Goal: Task Accomplishment & Management: Complete application form

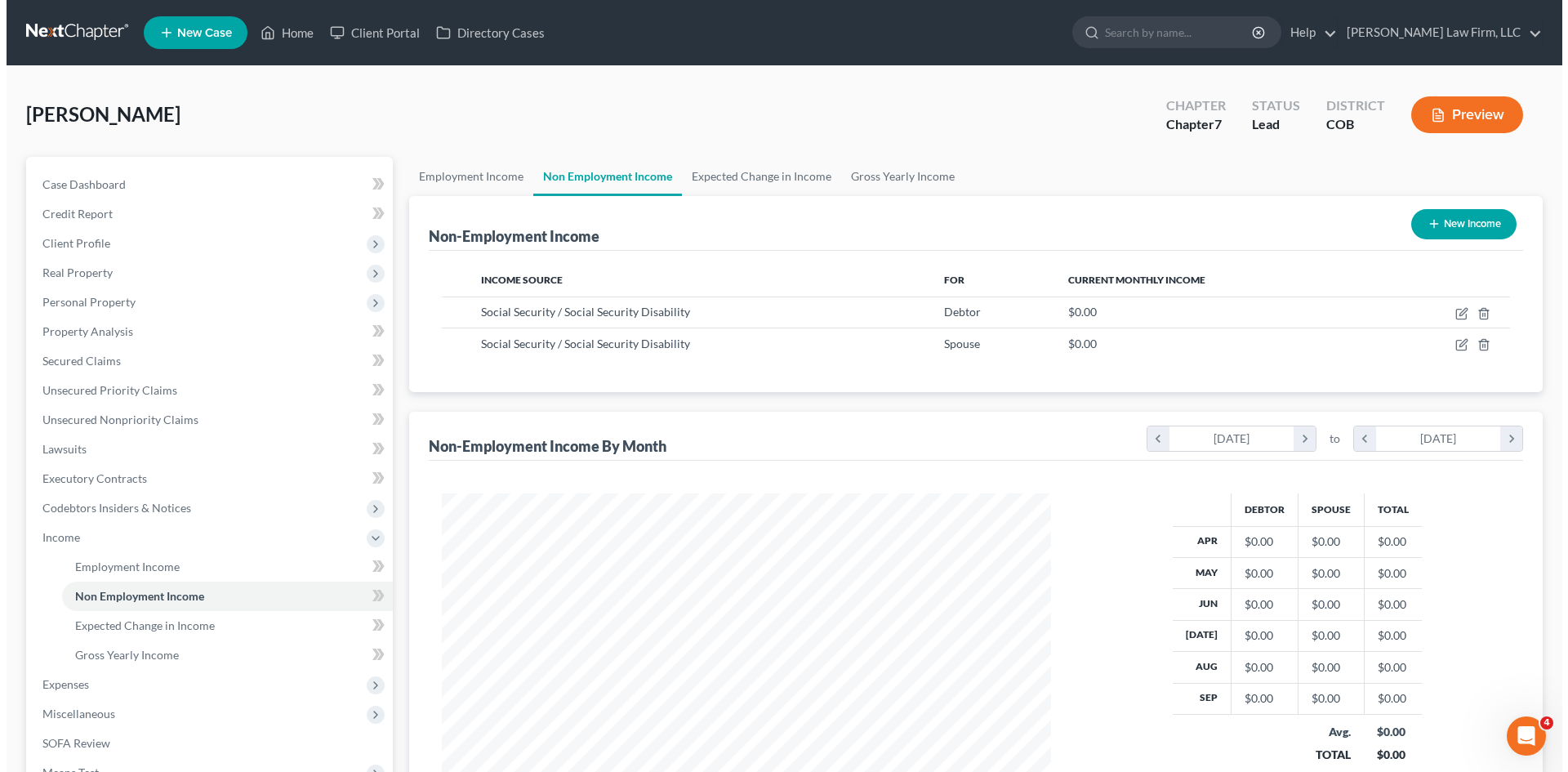
scroll to position [305, 642]
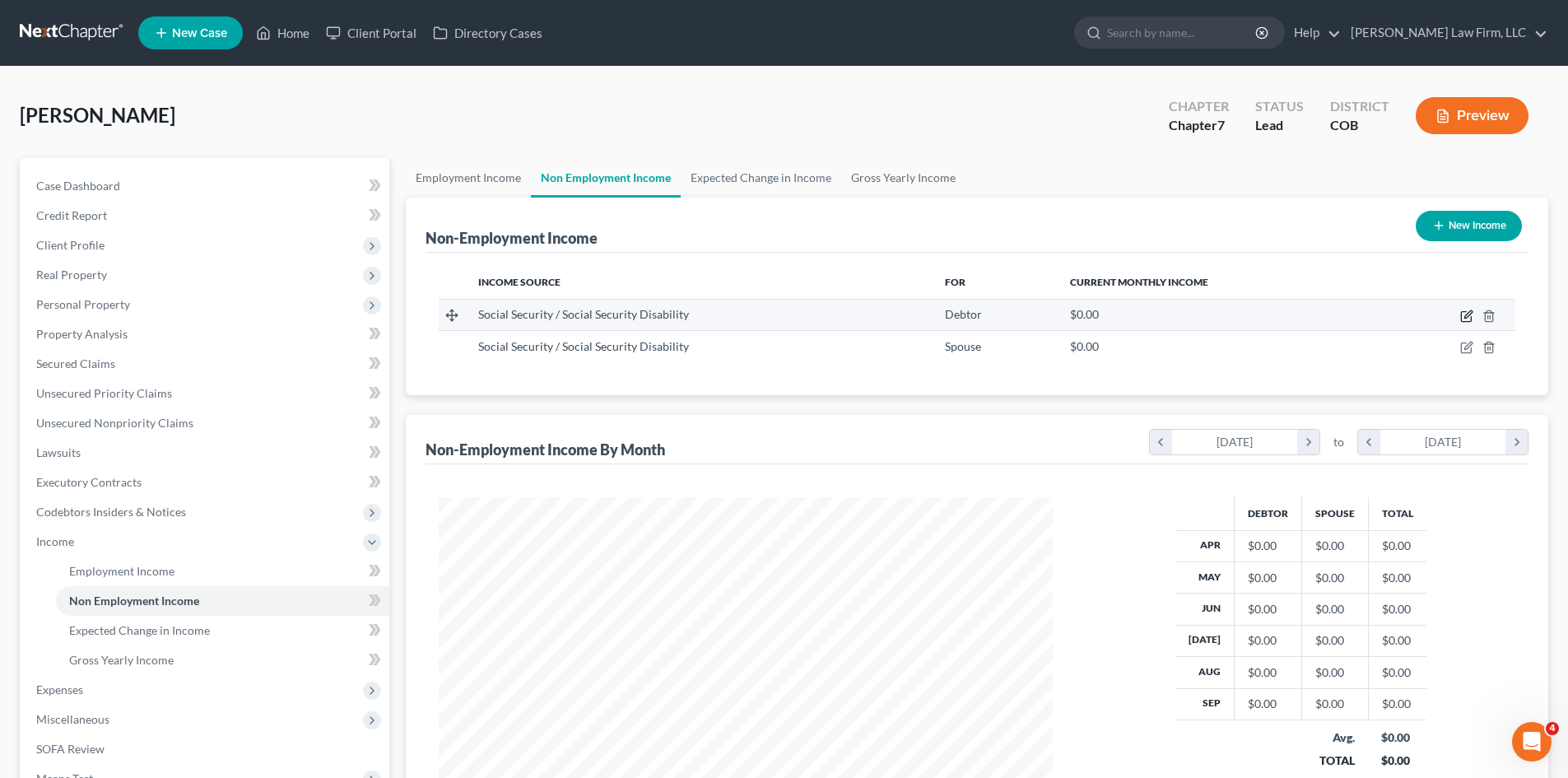
click at [1251, 314] on td at bounding box center [1448, 314] width 135 height 31
click at [1251, 312] on icon "button" at bounding box center [1467, 316] width 14 height 14
select select "4"
select select "0"
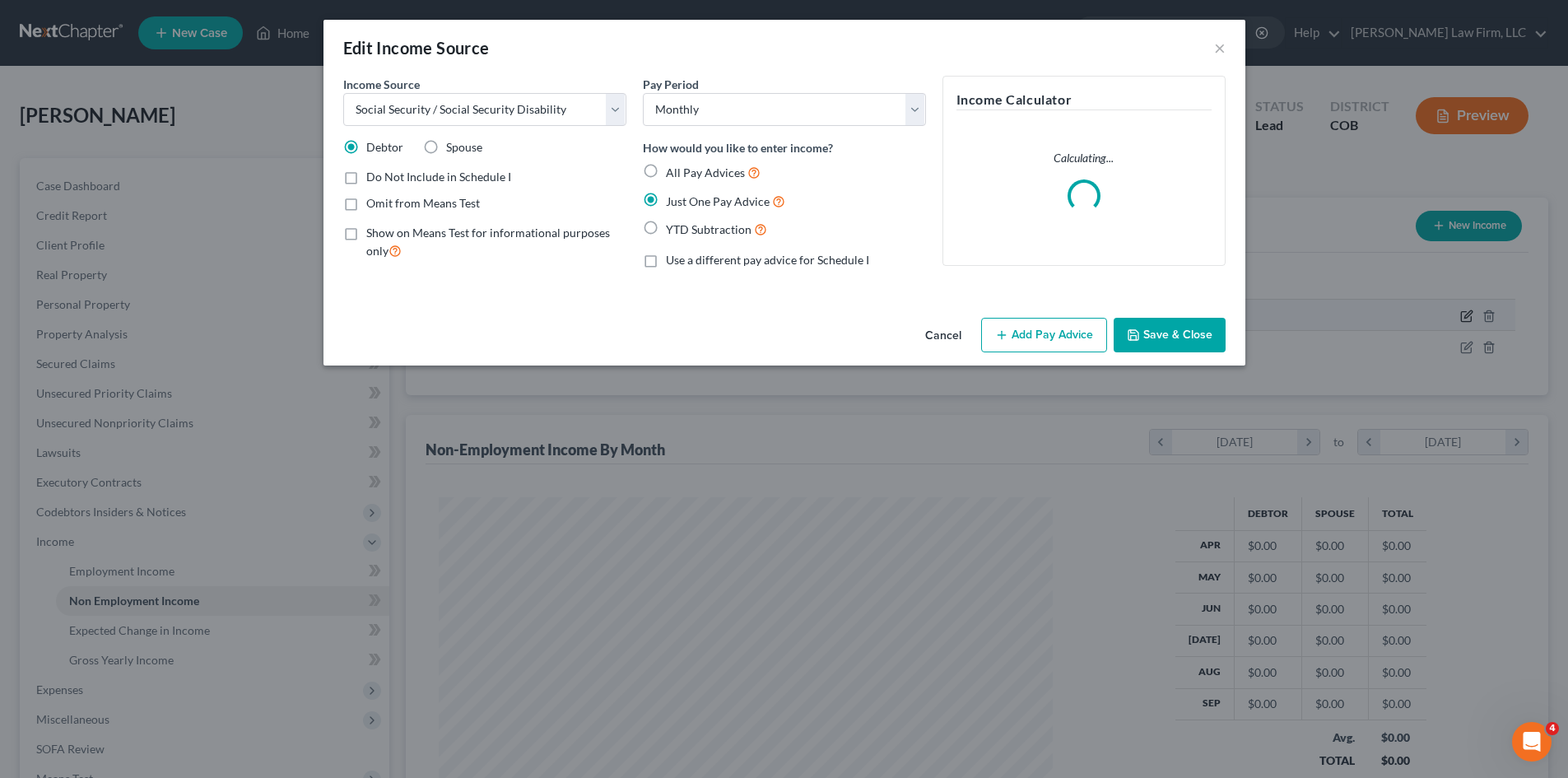
scroll to position [310, 653]
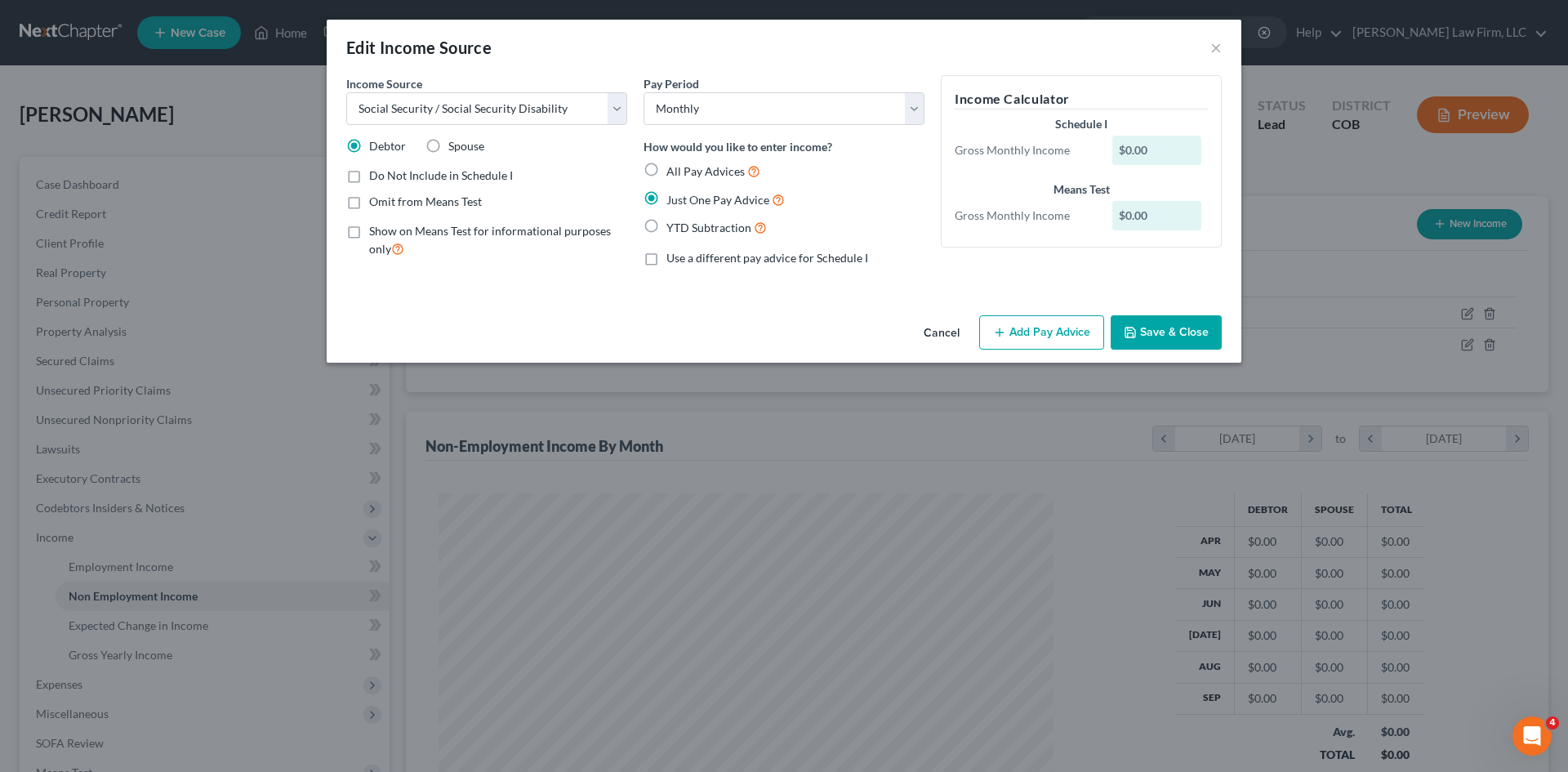
click at [1017, 338] on button "Add Pay Advice" at bounding box center [1041, 332] width 125 height 34
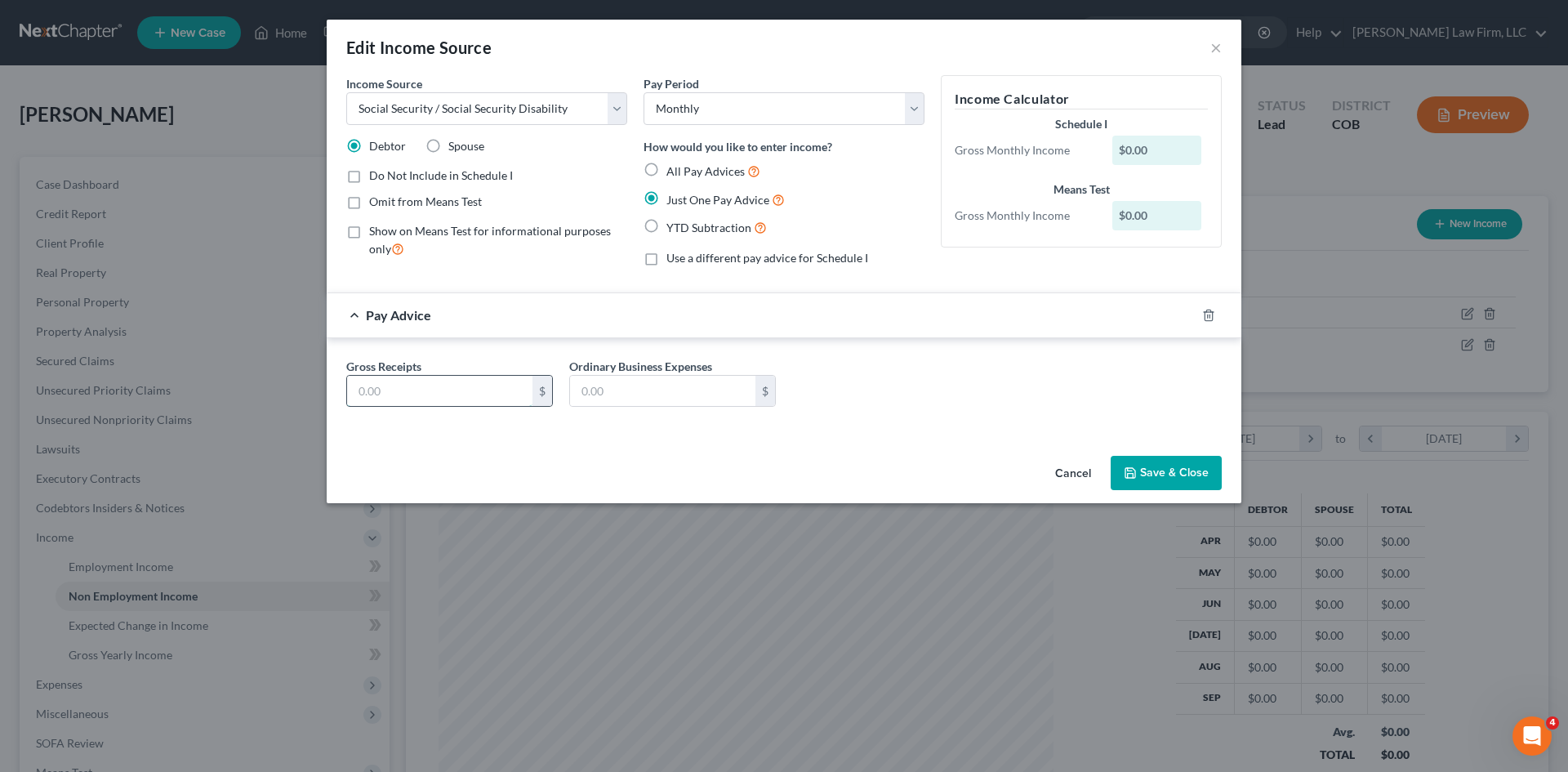
click at [355, 399] on input "text" at bounding box center [440, 391] width 185 height 31
paste input "2514"
type input "2,514"
drag, startPoint x: 1150, startPoint y: 471, endPoint x: 1159, endPoint y: 472, distance: 9.1
click at [1151, 471] on button "Save & Close" at bounding box center [1166, 472] width 111 height 34
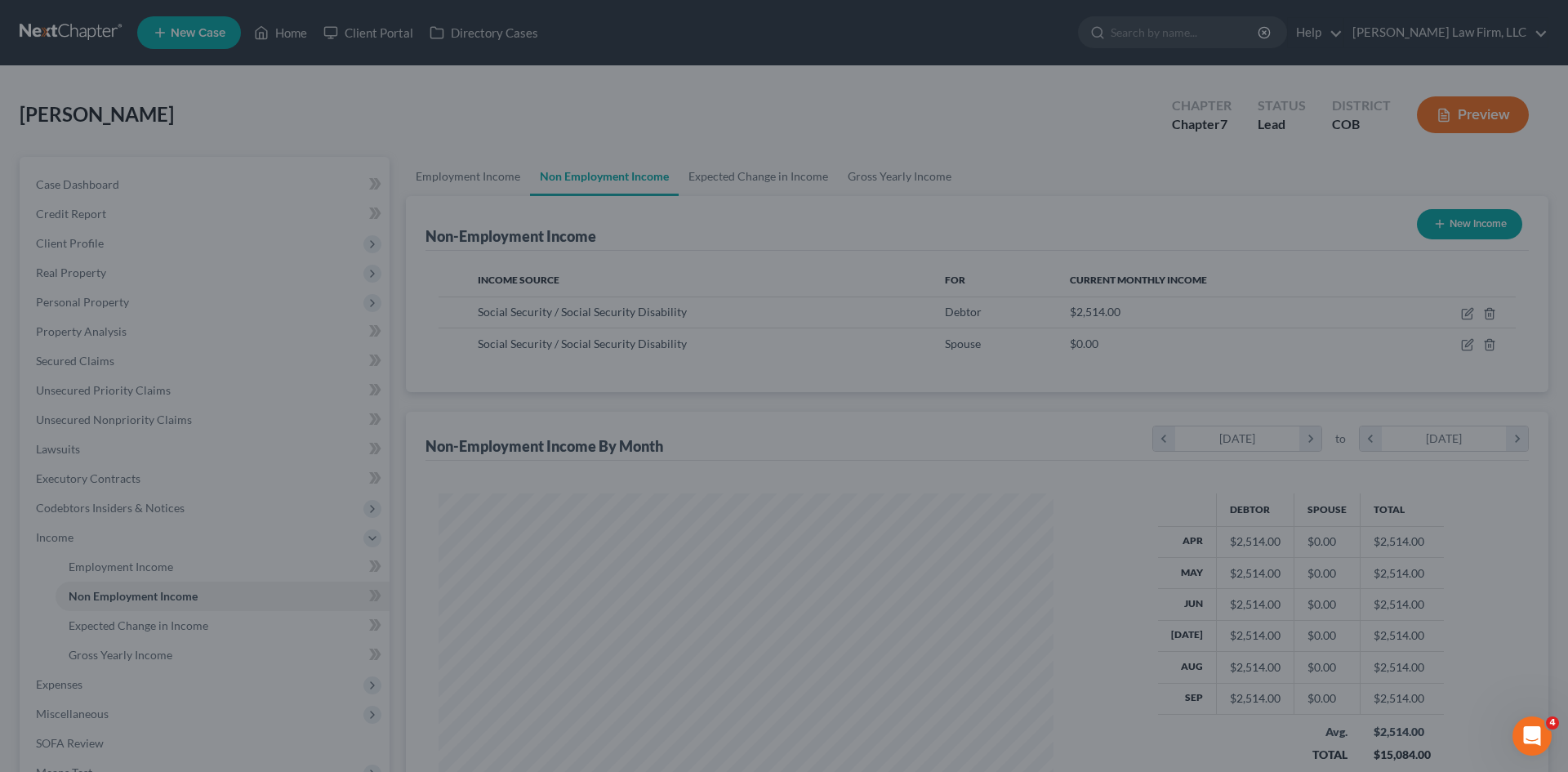
scroll to position [816340, 815828]
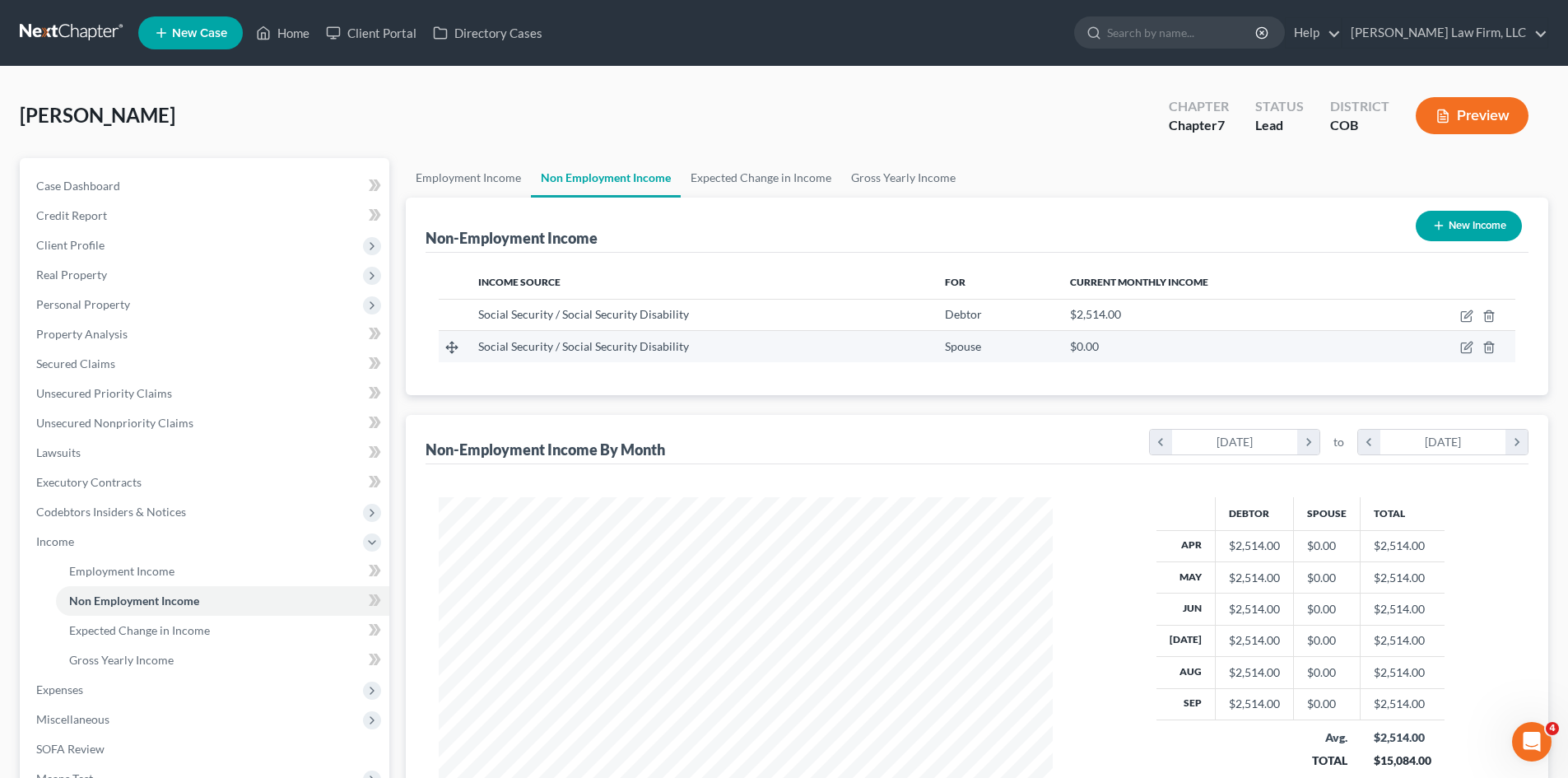
click at [1251, 340] on td at bounding box center [1448, 346] width 135 height 31
click at [1251, 349] on icon "button" at bounding box center [1467, 348] width 14 height 14
select select "4"
select select "0"
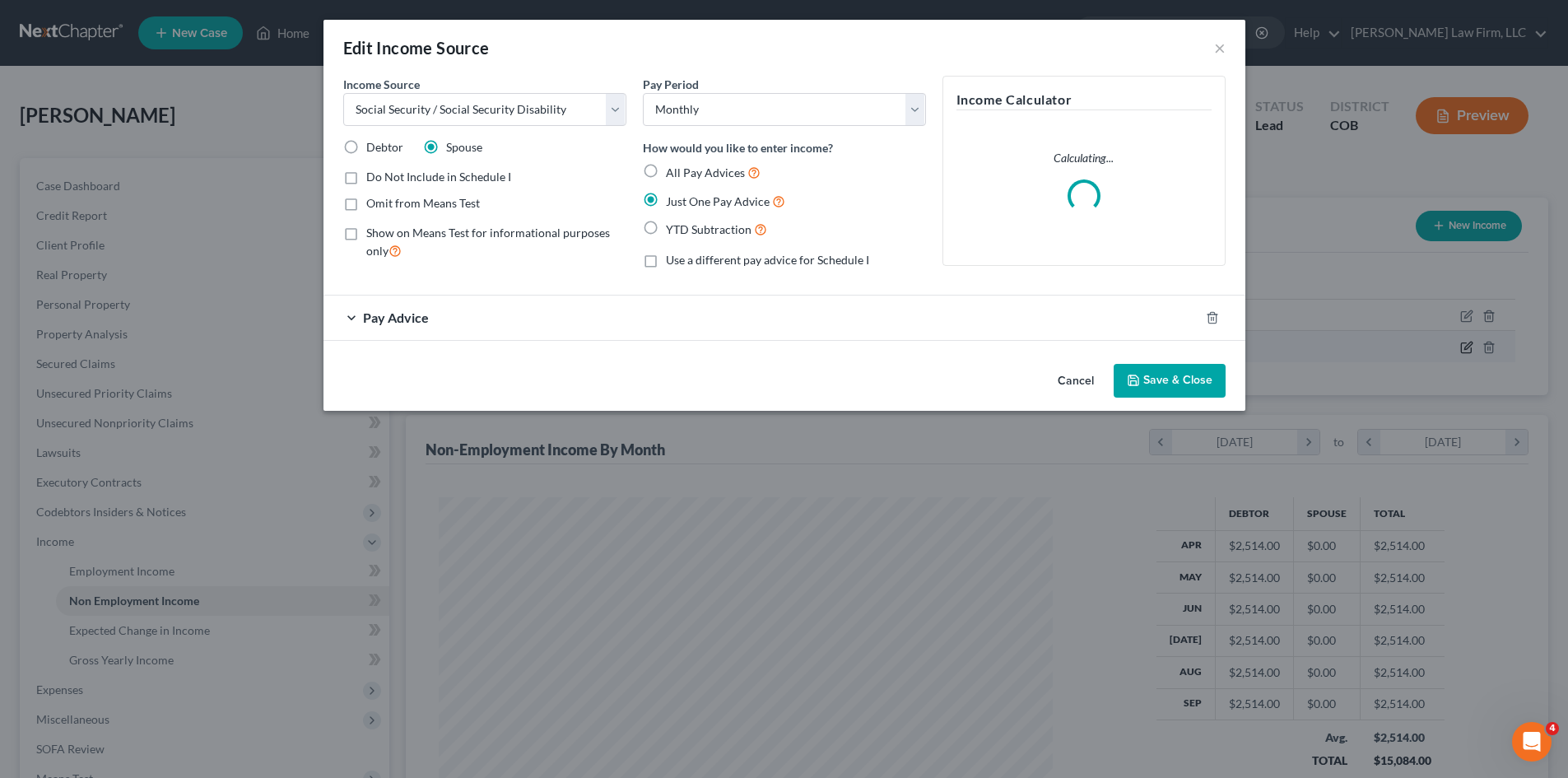
scroll to position [310, 653]
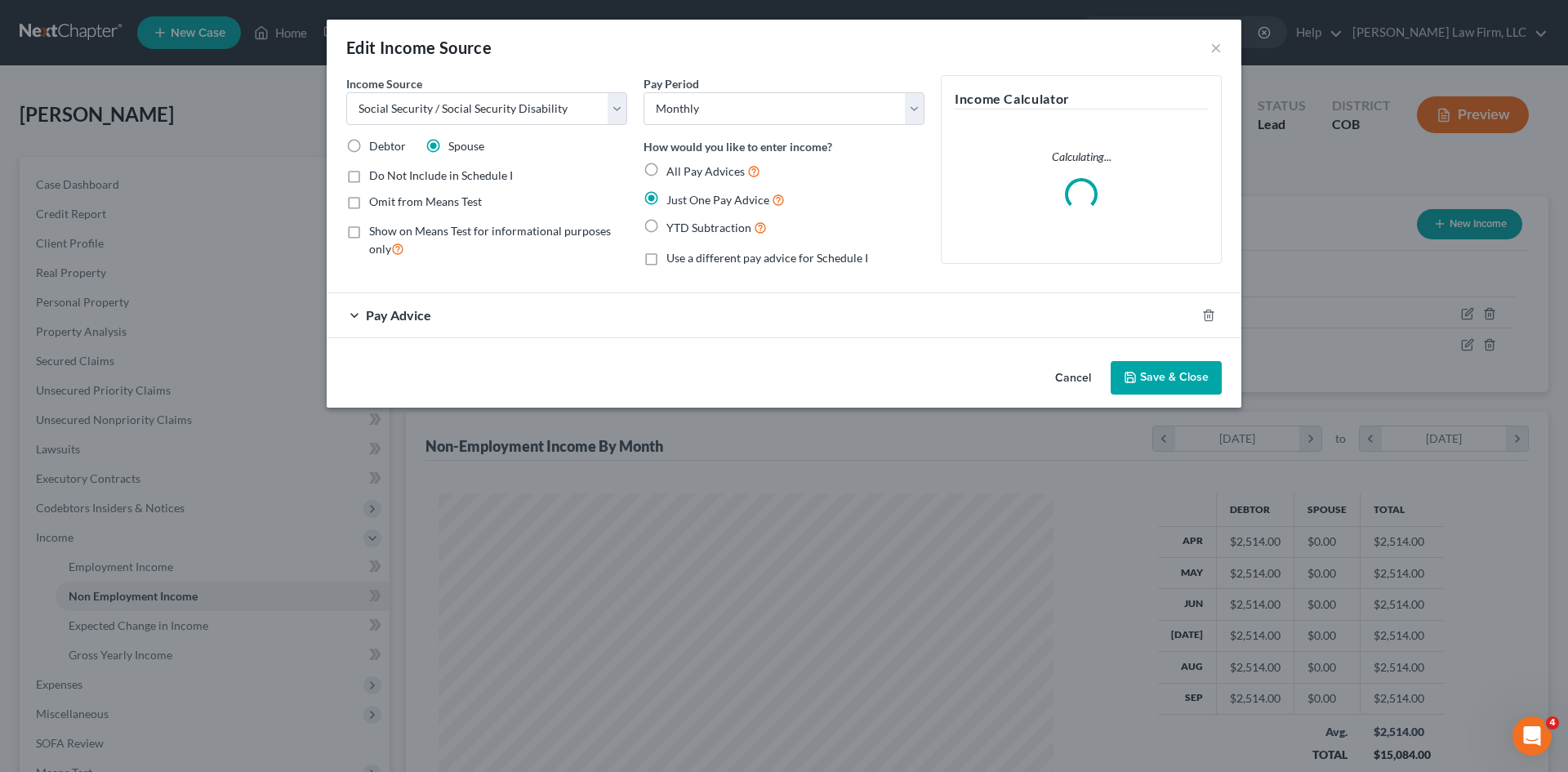
click at [956, 330] on div "Pay Advice" at bounding box center [760, 315] width 868 height 44
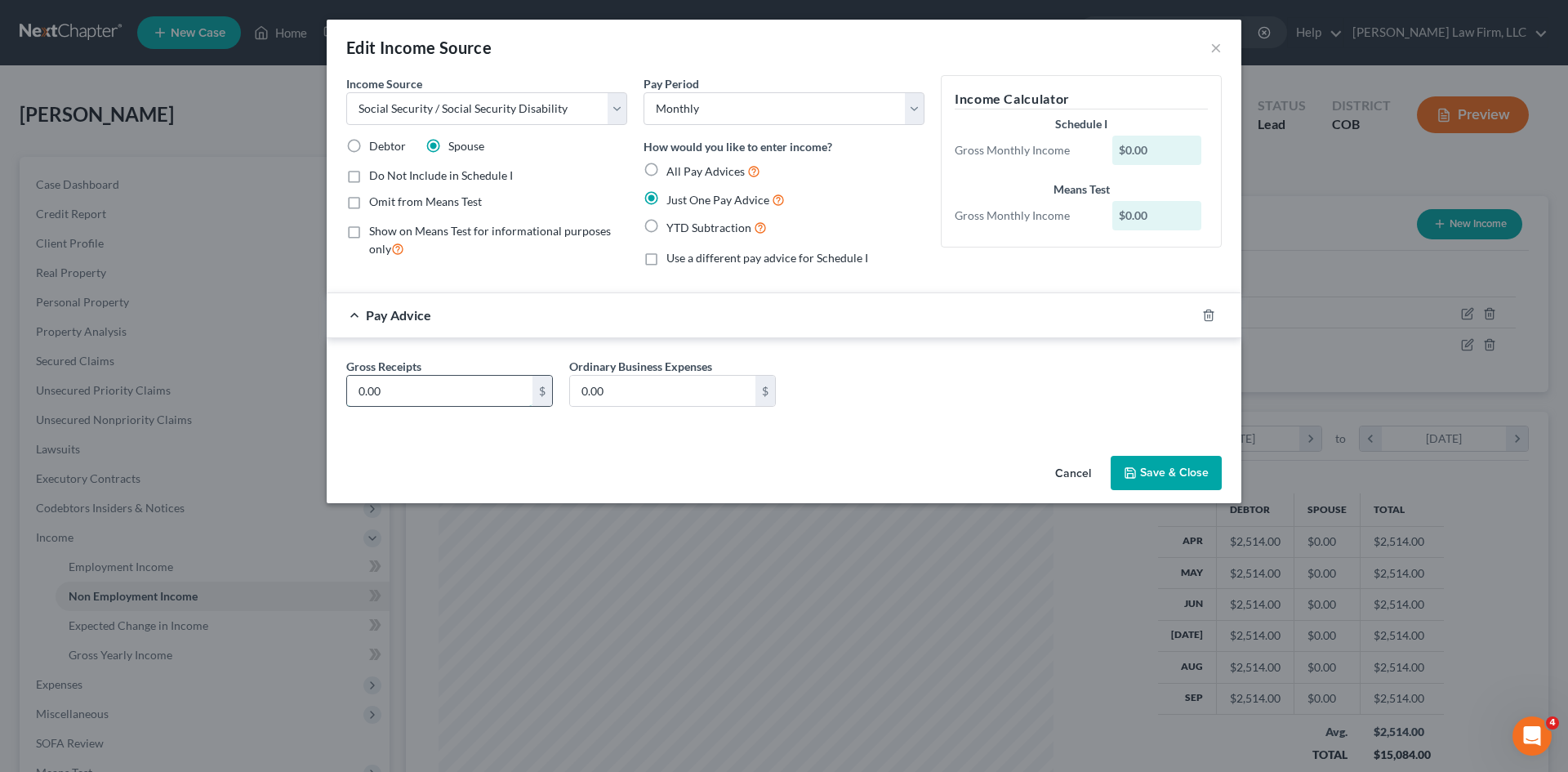
click at [413, 394] on input "0.00" at bounding box center [440, 391] width 185 height 31
paste input "1101"
type input "1,101"
click at [1142, 473] on button "Save & Close" at bounding box center [1166, 472] width 111 height 34
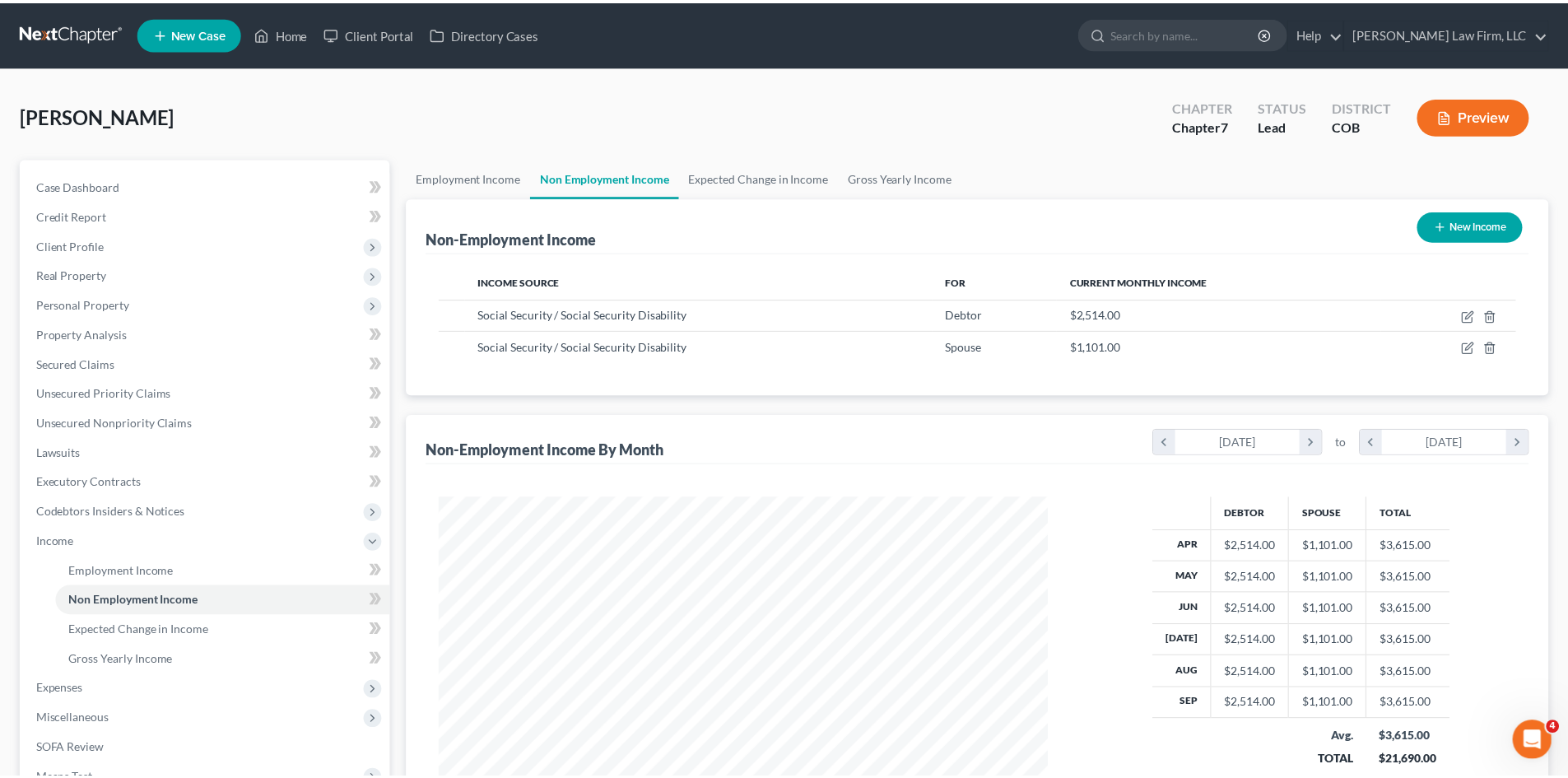
scroll to position [822684, 822429]
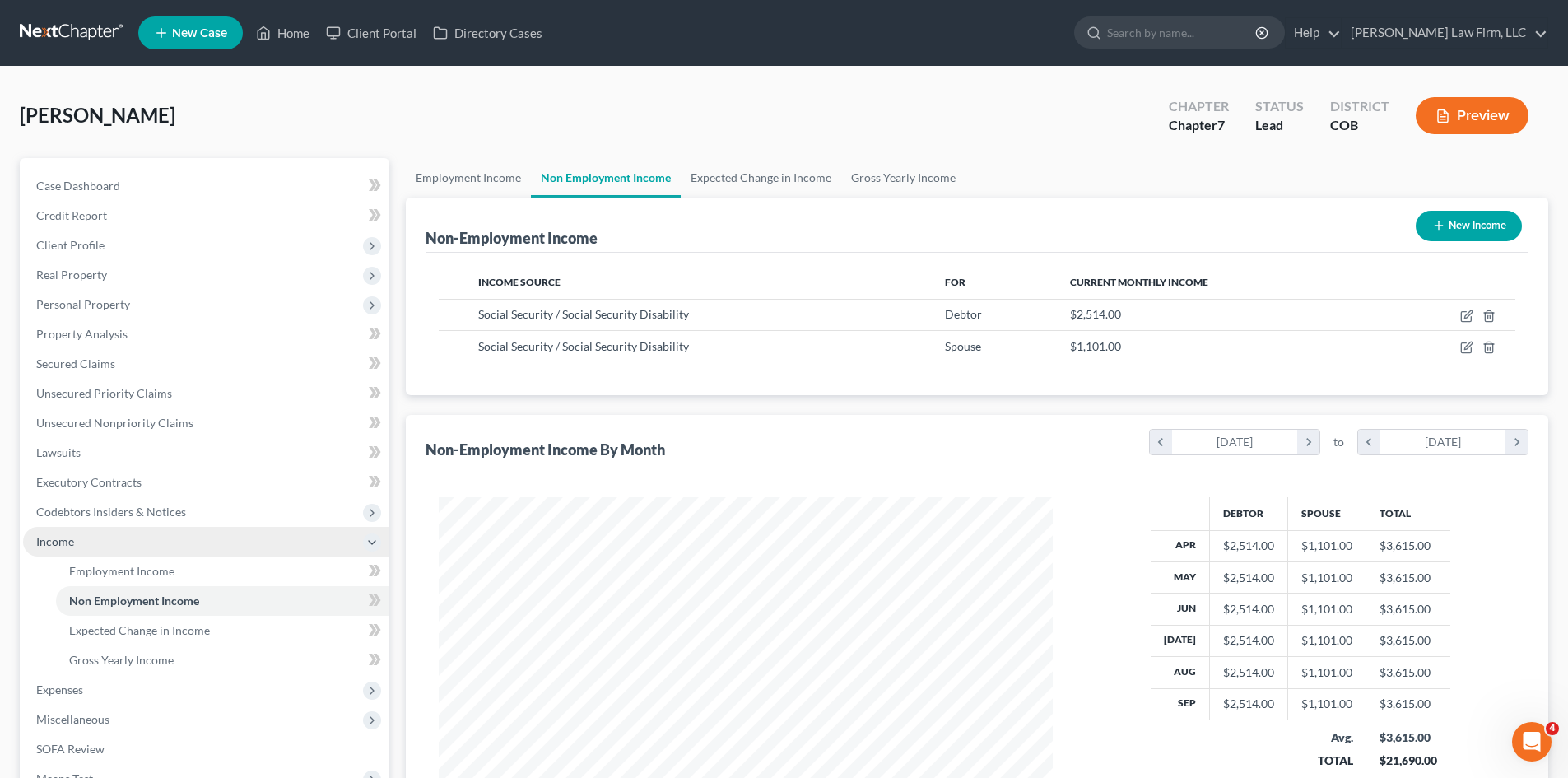
click at [140, 550] on span "Income" at bounding box center [206, 541] width 366 height 30
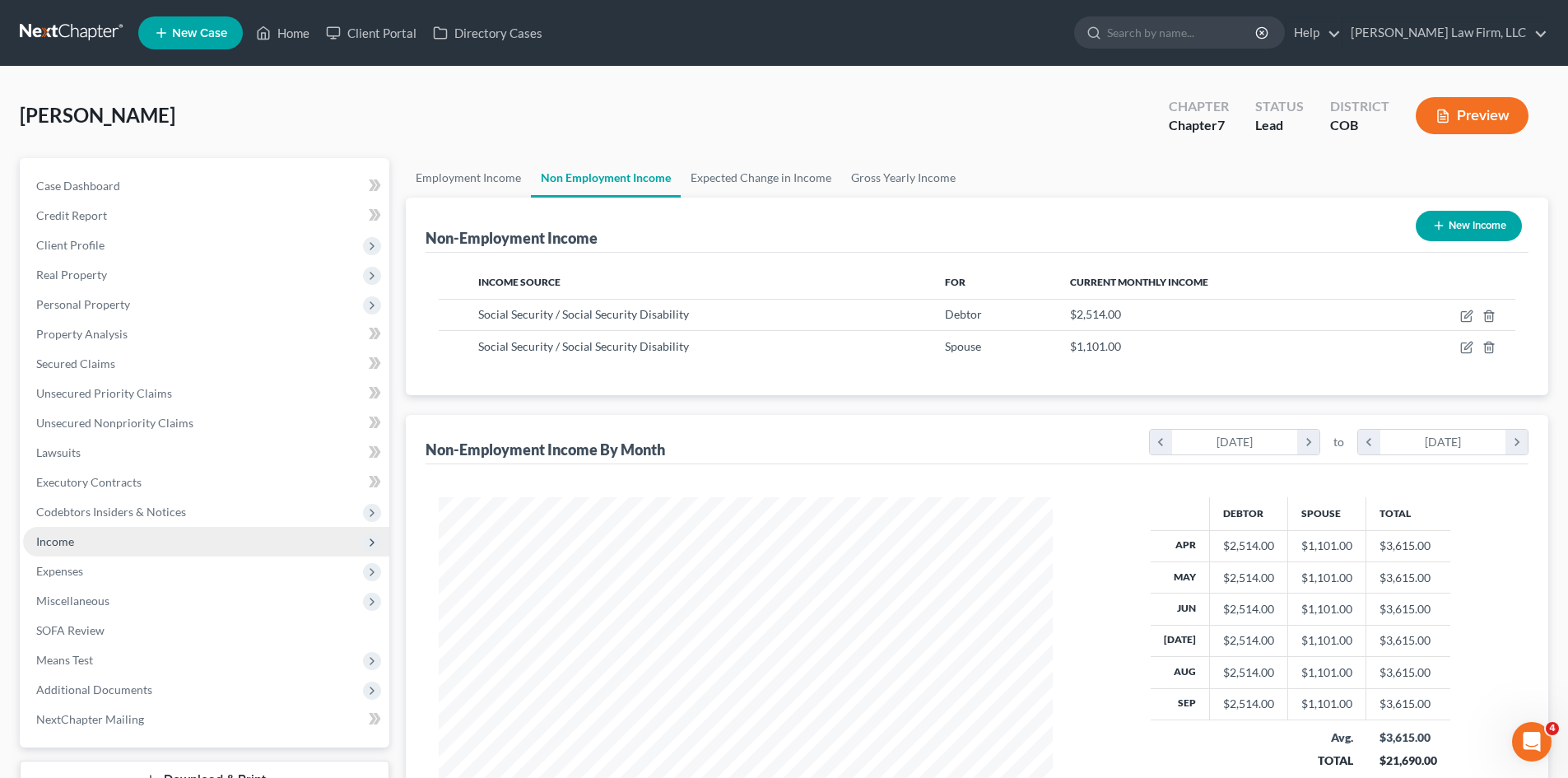
click at [64, 543] on span "Income" at bounding box center [55, 541] width 38 height 14
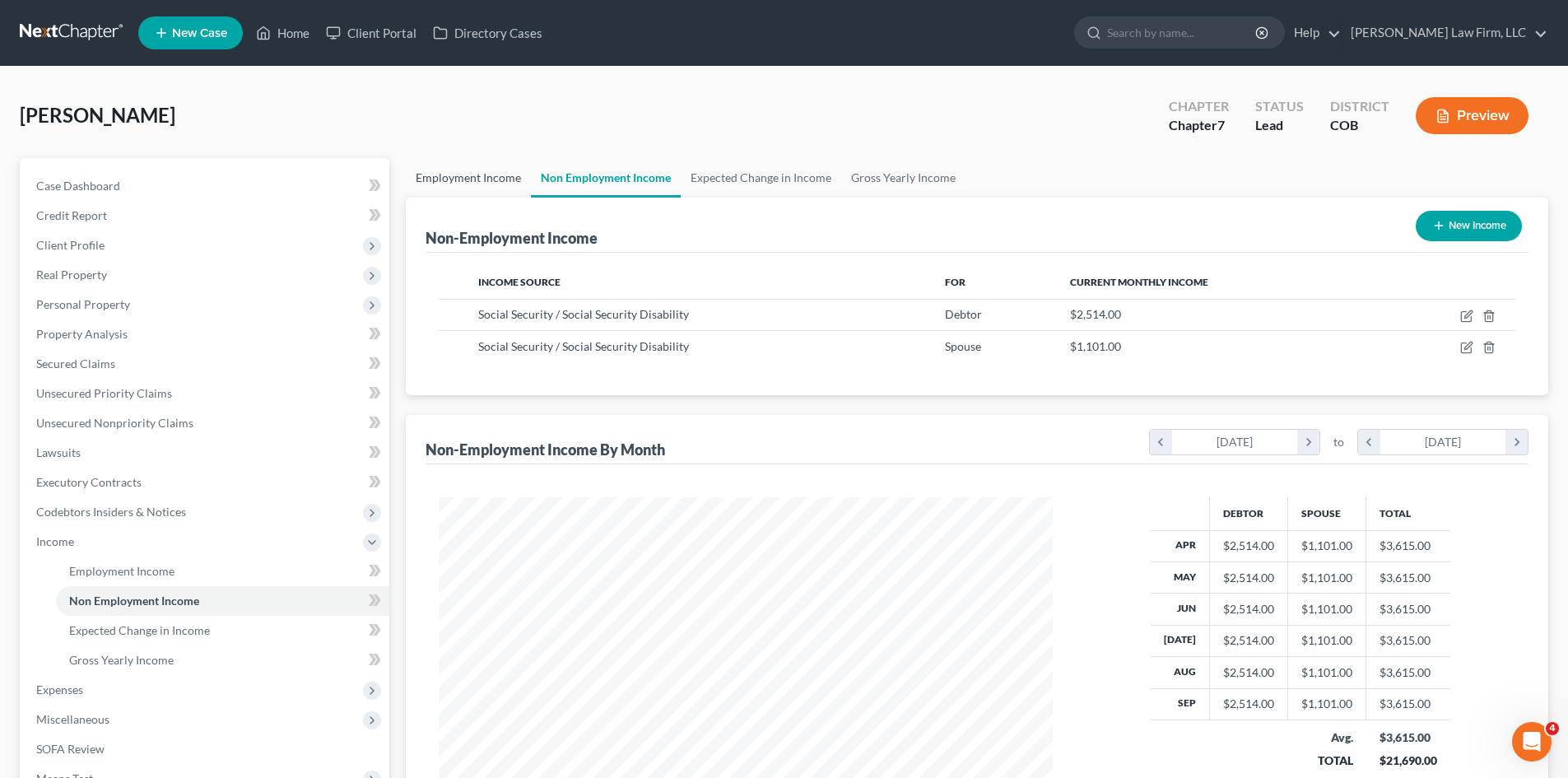
click at [441, 180] on link "Employment Income" at bounding box center [469, 178] width 125 height 40
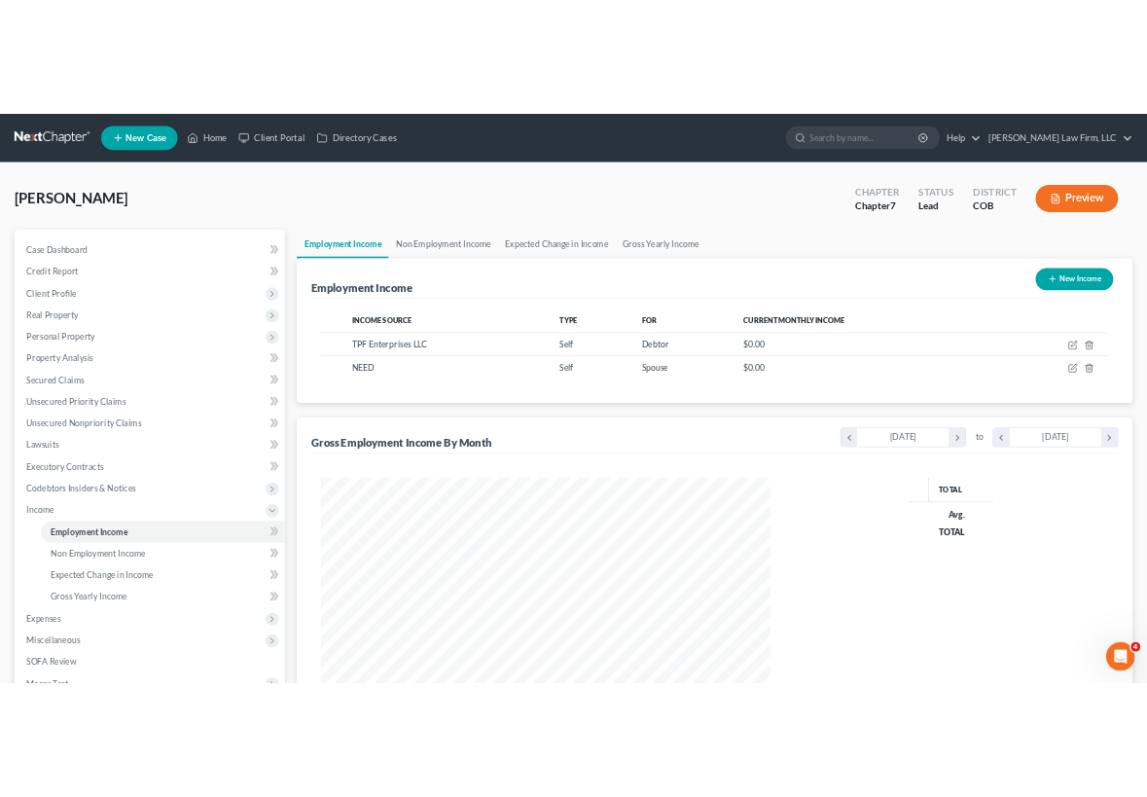
scroll to position [363, 765]
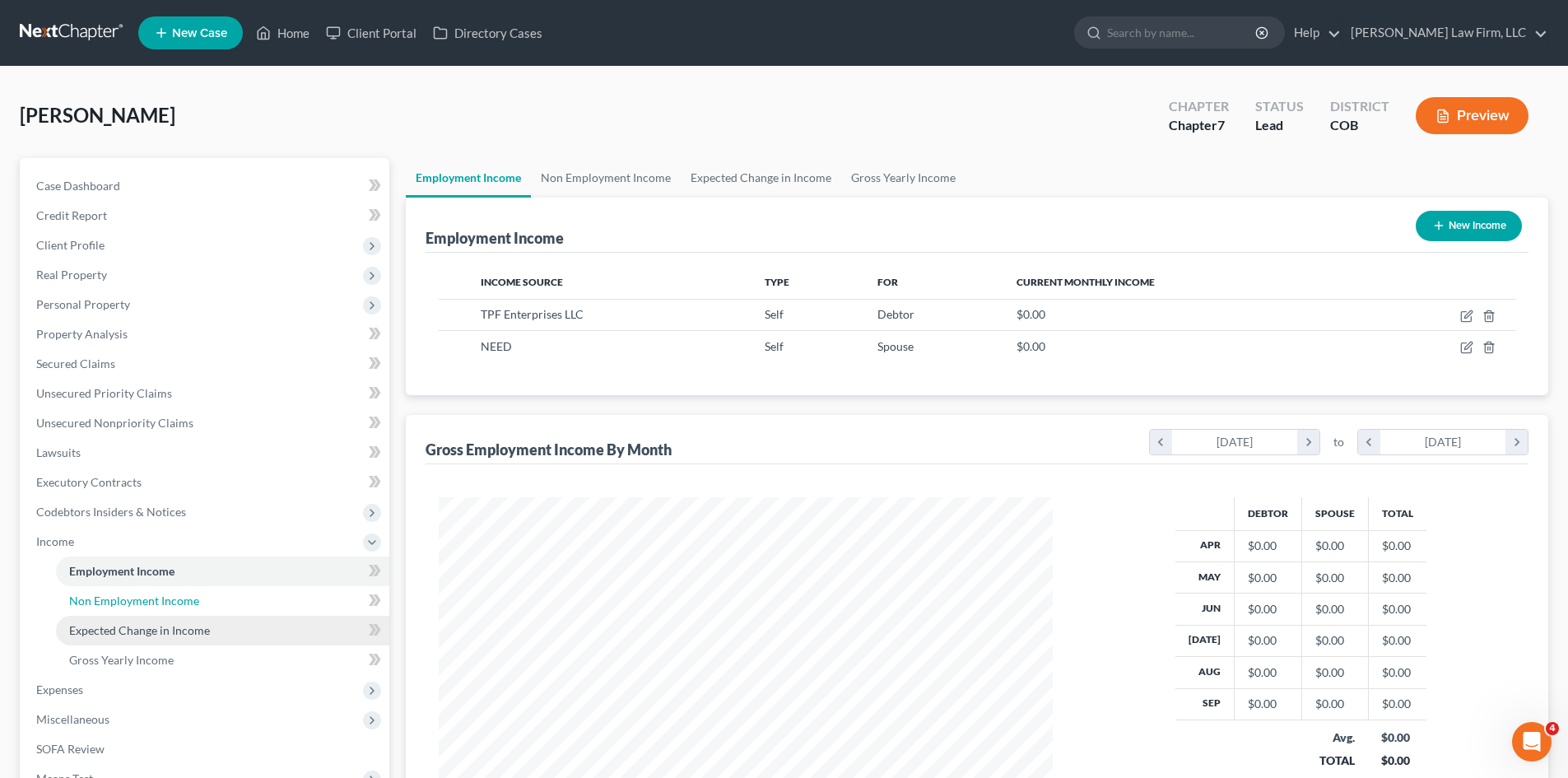
drag, startPoint x: 146, startPoint y: 607, endPoint x: 142, endPoint y: 616, distance: 9.8
click at [146, 607] on link "Non Employment Income" at bounding box center [222, 600] width 333 height 30
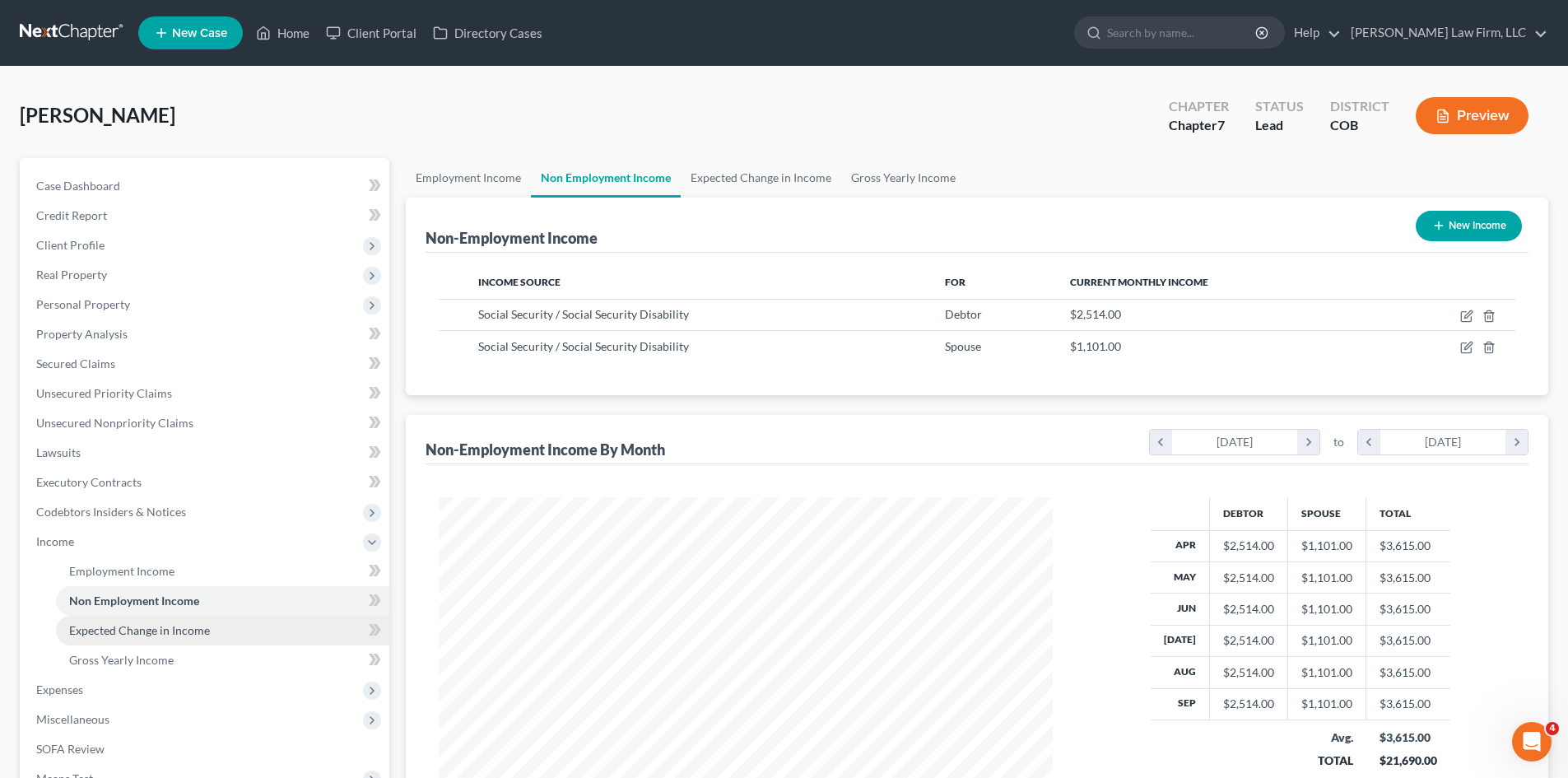
click at [138, 635] on span "Expected Change in Income" at bounding box center [140, 630] width 140 height 14
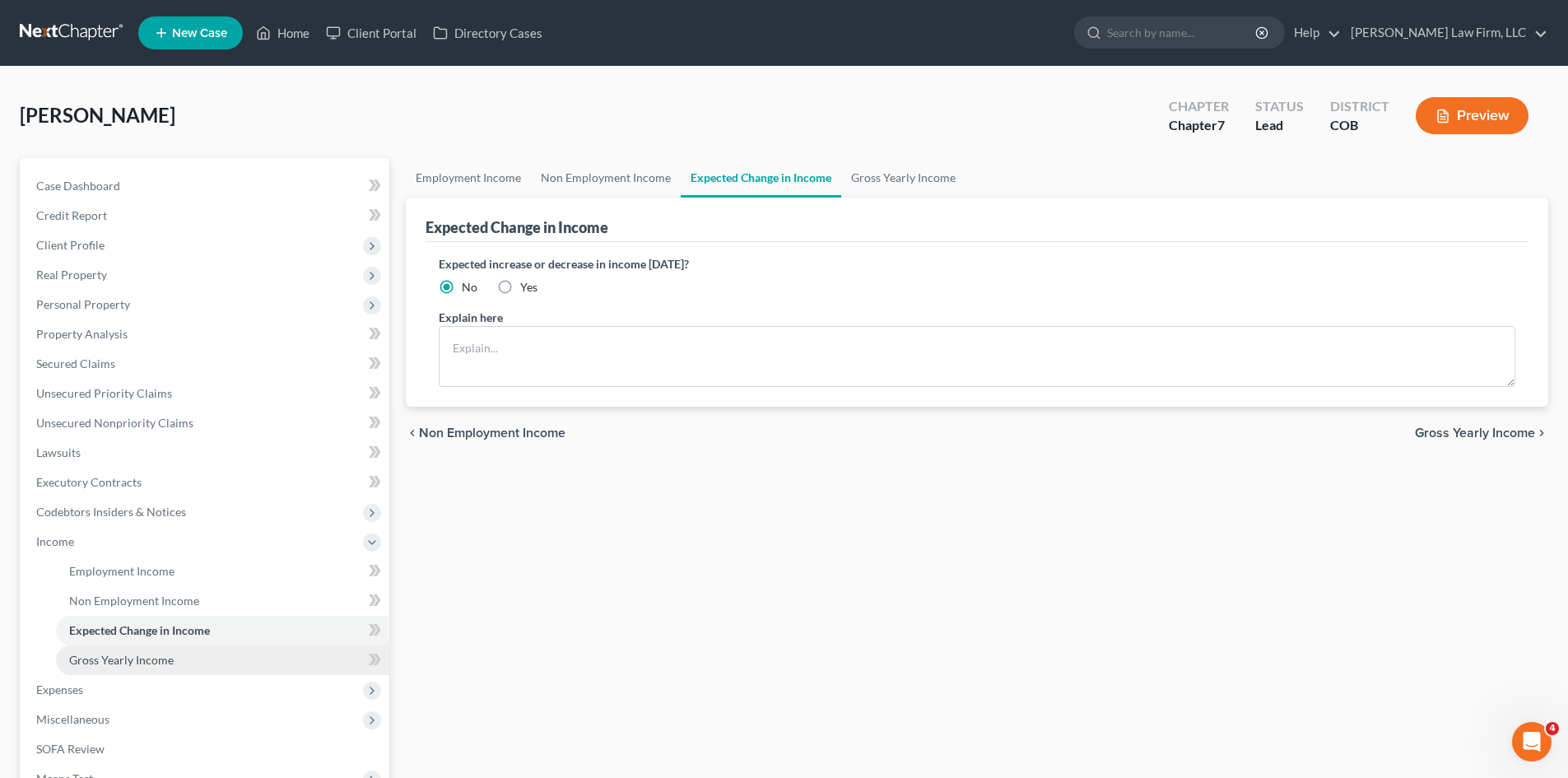
click at [118, 666] on link "Gross Yearly Income" at bounding box center [222, 660] width 333 height 30
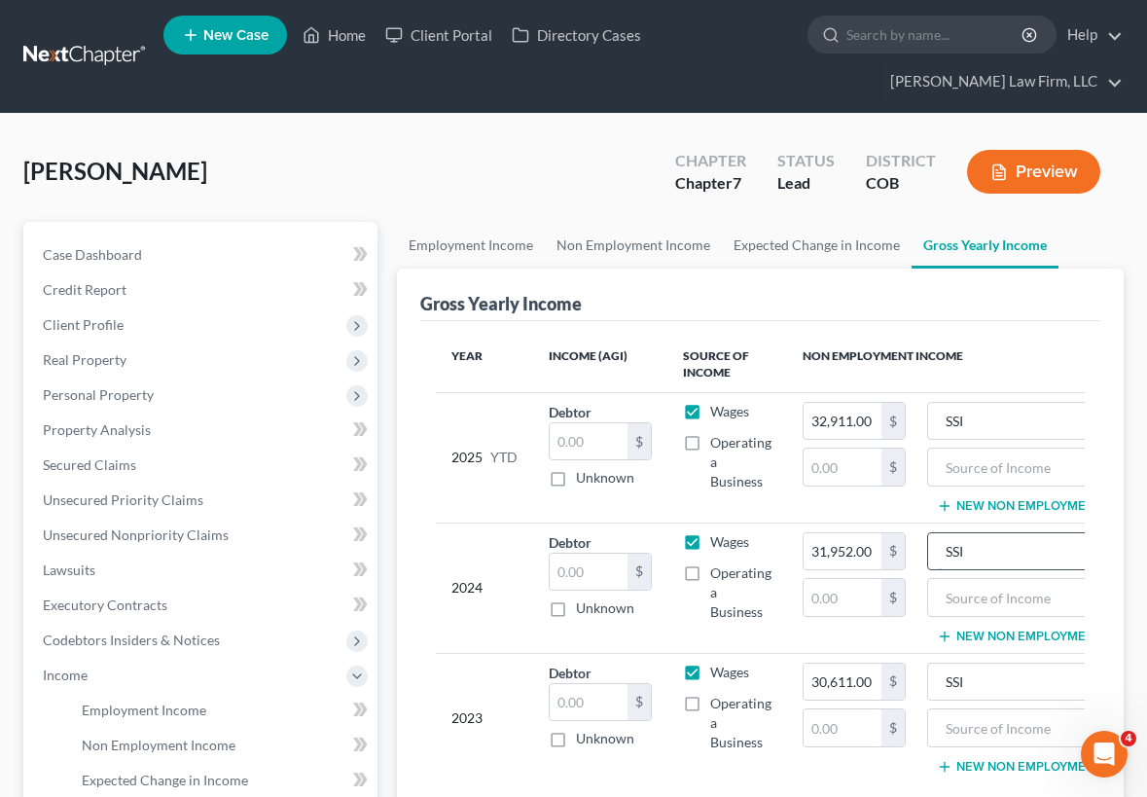
click at [1030, 543] on input "SSI" at bounding box center [1026, 551] width 176 height 37
click at [863, 601] on input "text" at bounding box center [843, 597] width 78 height 37
click at [823, 605] on input "text" at bounding box center [843, 597] width 78 height 37
click at [978, 593] on input "text" at bounding box center [1026, 597] width 176 height 37
type input "0"
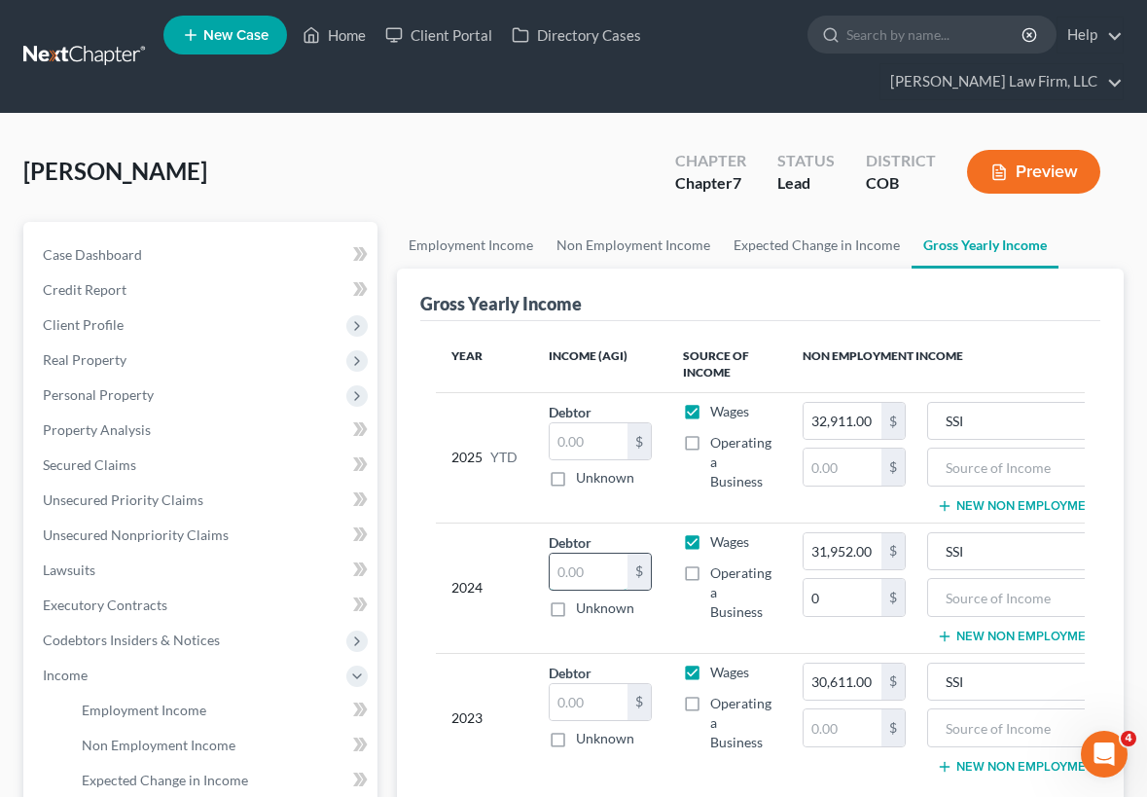
click at [590, 565] on input "text" at bounding box center [589, 572] width 78 height 37
click at [594, 570] on input "text" at bounding box center [589, 572] width 78 height 37
type input "21,837"
click at [710, 567] on label "Operating a Business" at bounding box center [740, 592] width 61 height 58
click at [718, 567] on input "Operating a Business" at bounding box center [724, 569] width 13 height 13
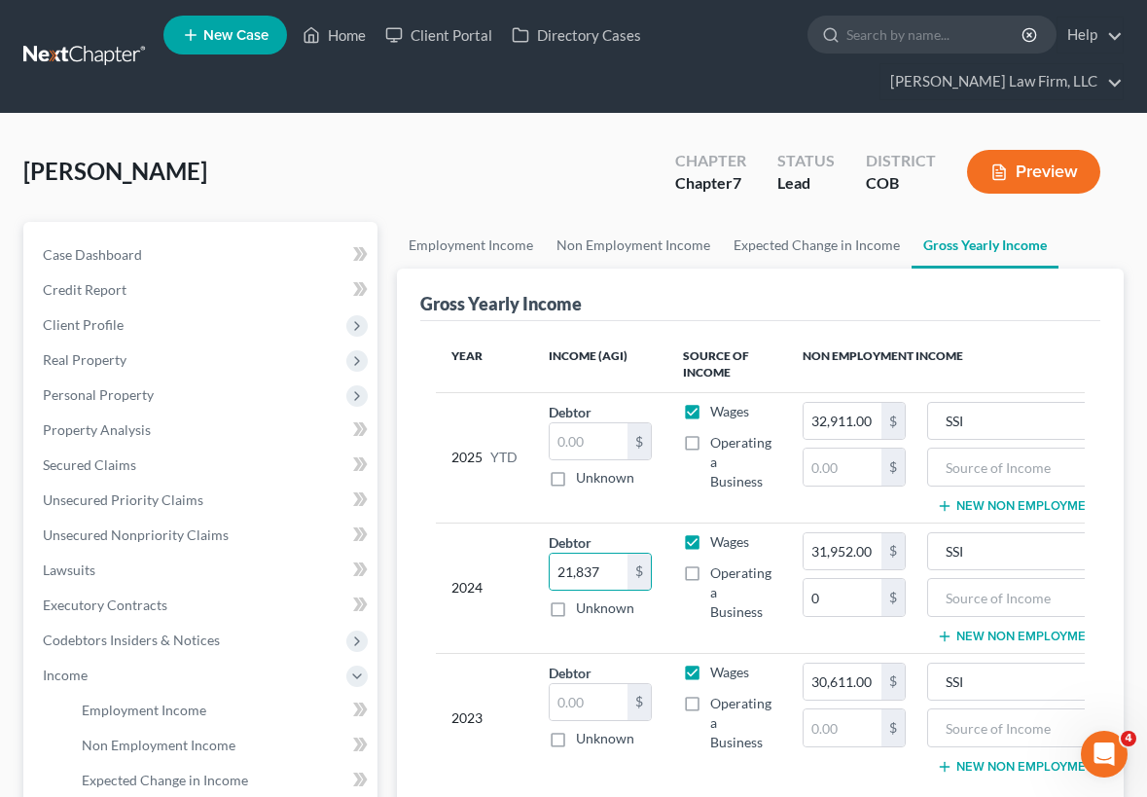
checkbox input "true"
click at [613, 697] on input "text" at bounding box center [589, 702] width 78 height 37
click at [567, 697] on input "text" at bounding box center [589, 702] width 78 height 37
type input "47,070"
click at [710, 700] on label "Operating a Business" at bounding box center [740, 723] width 61 height 58
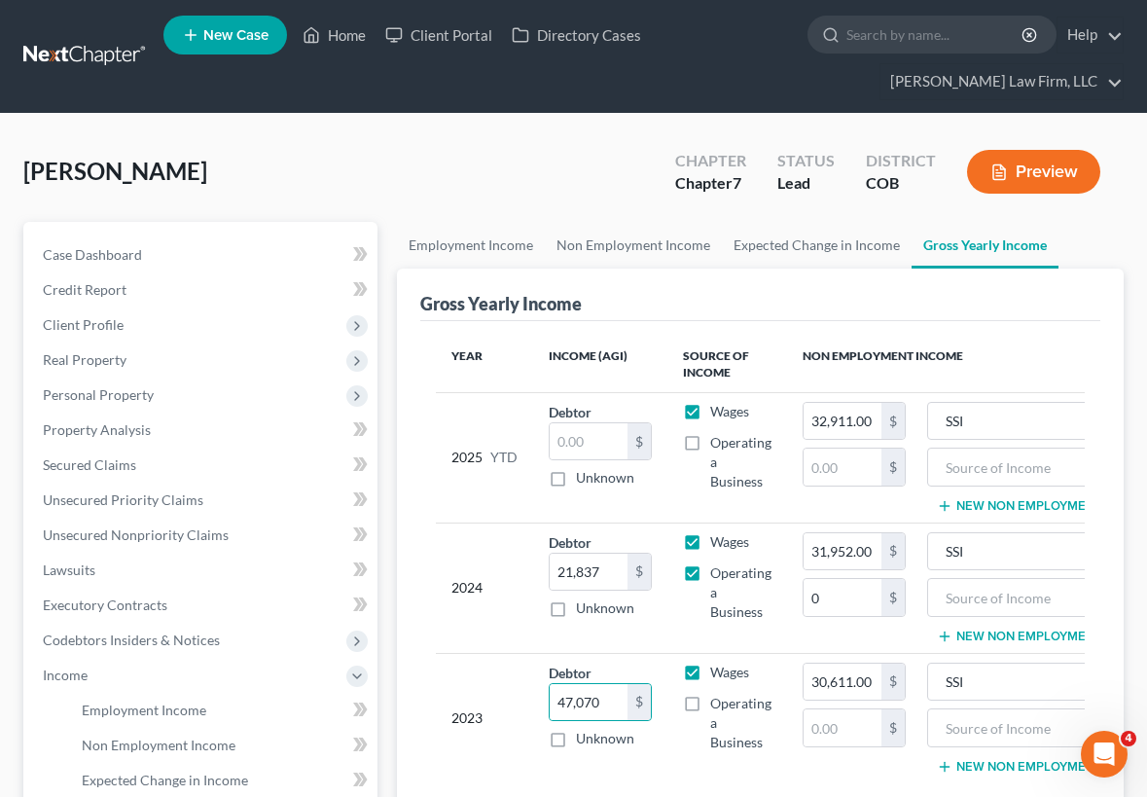
click at [718, 700] on input "Operating a Business" at bounding box center [724, 700] width 13 height 13
checkbox input "true"
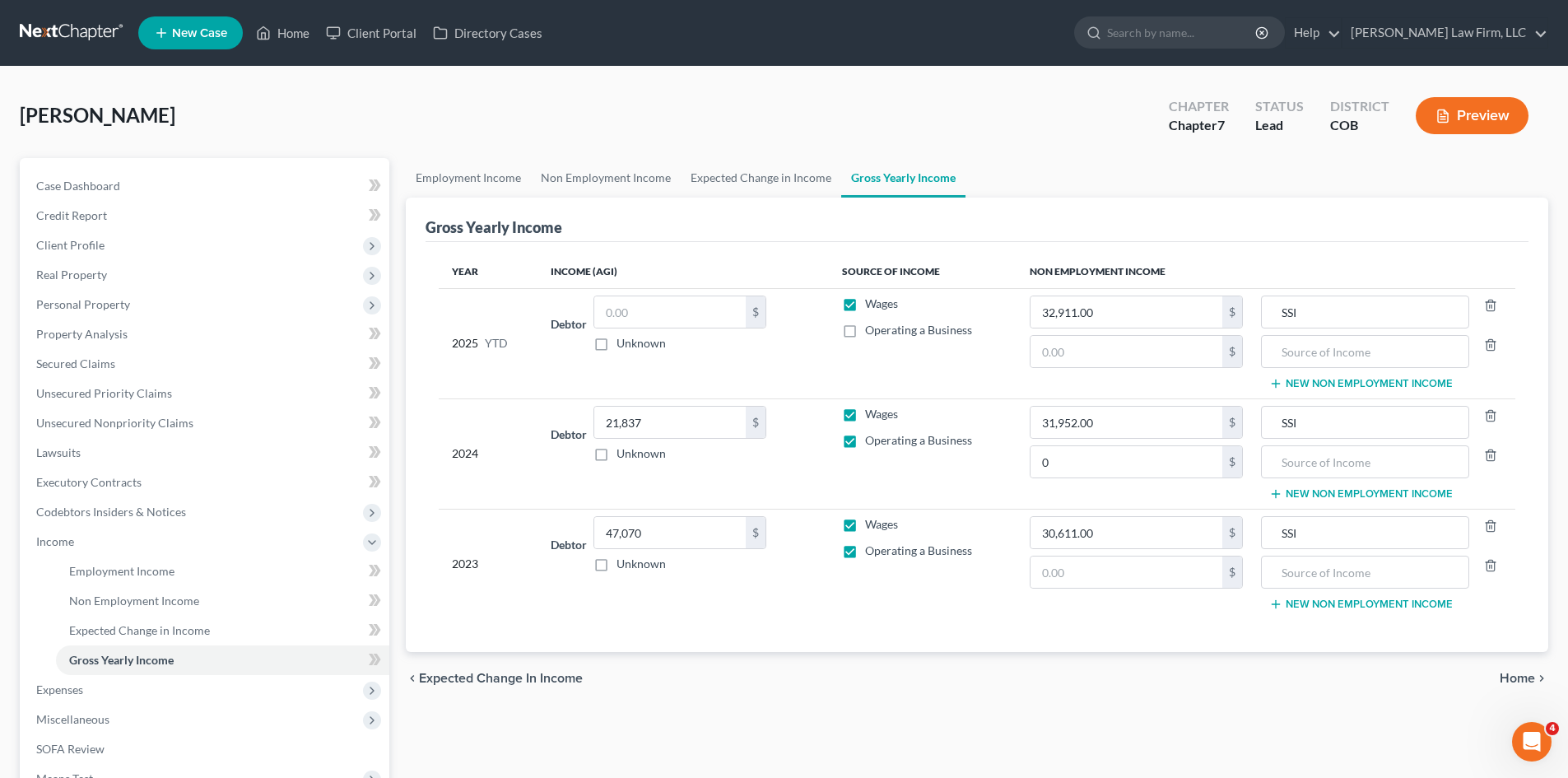
drag, startPoint x: 1250, startPoint y: 183, endPoint x: 1250, endPoint y: 200, distance: 17.0
click at [1250, 183] on ul "Employment Income Non Employment Income Expected Change in Income Gross Yearly …" at bounding box center [977, 178] width 1143 height 40
click at [1134, 476] on input "0" at bounding box center [1126, 461] width 192 height 31
click at [1151, 251] on div "Year Income (AGI) Source of Income Non Employment Income 2025 YTD Debtor $ Unkn…" at bounding box center [977, 447] width 1103 height 410
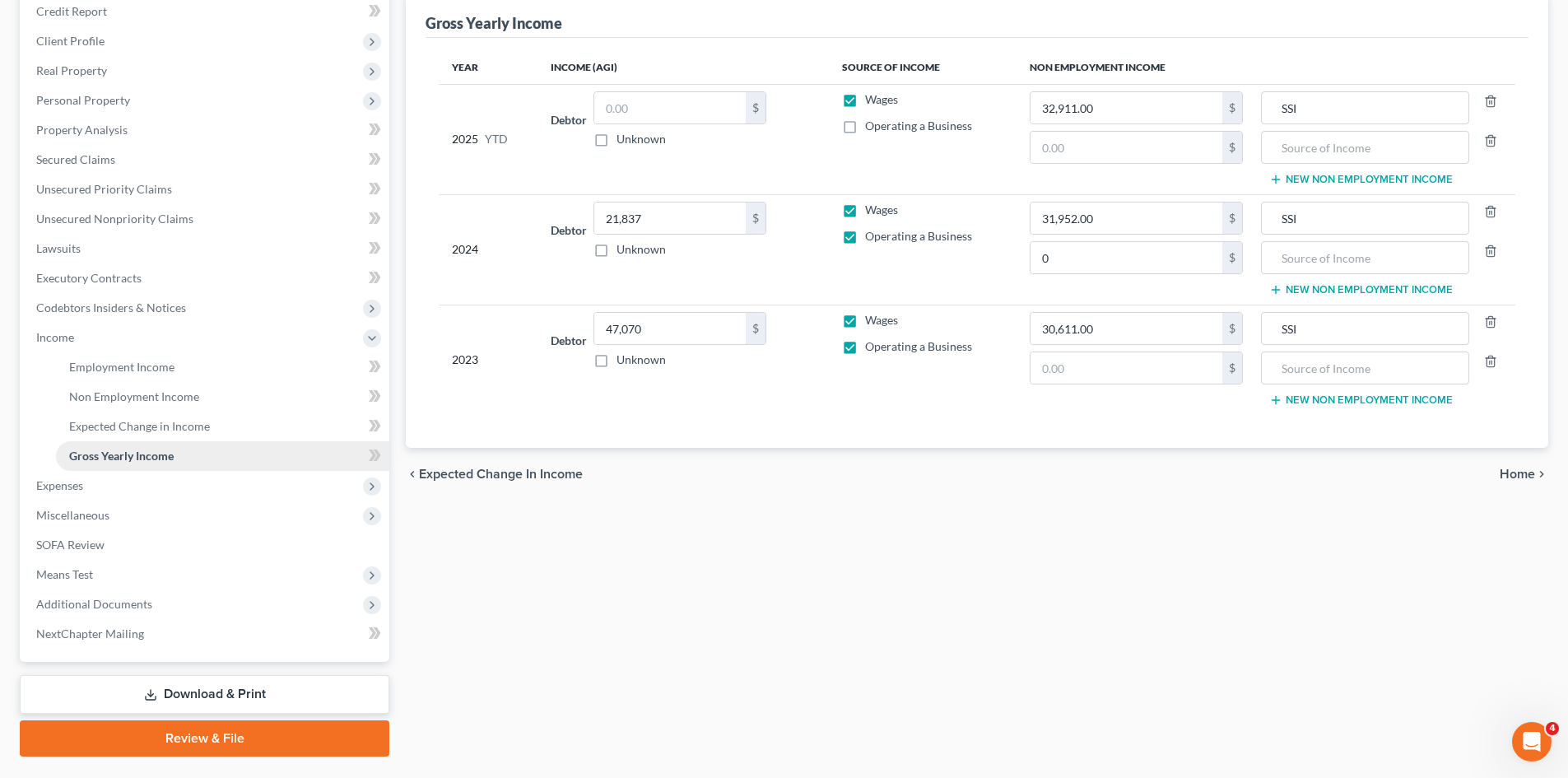
scroll to position [245, 0]
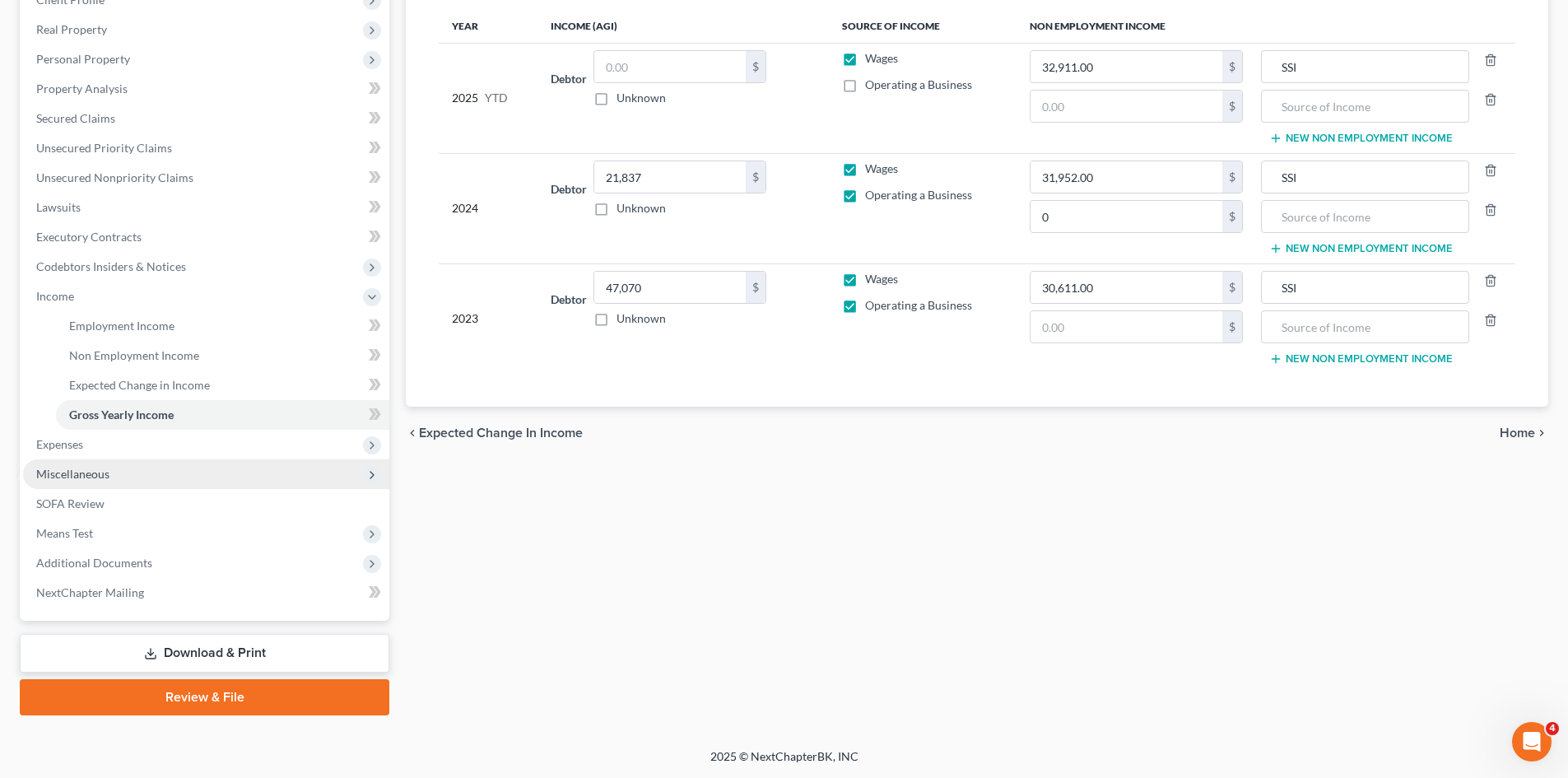
click at [112, 471] on span "Miscellaneous" at bounding box center [206, 474] width 366 height 30
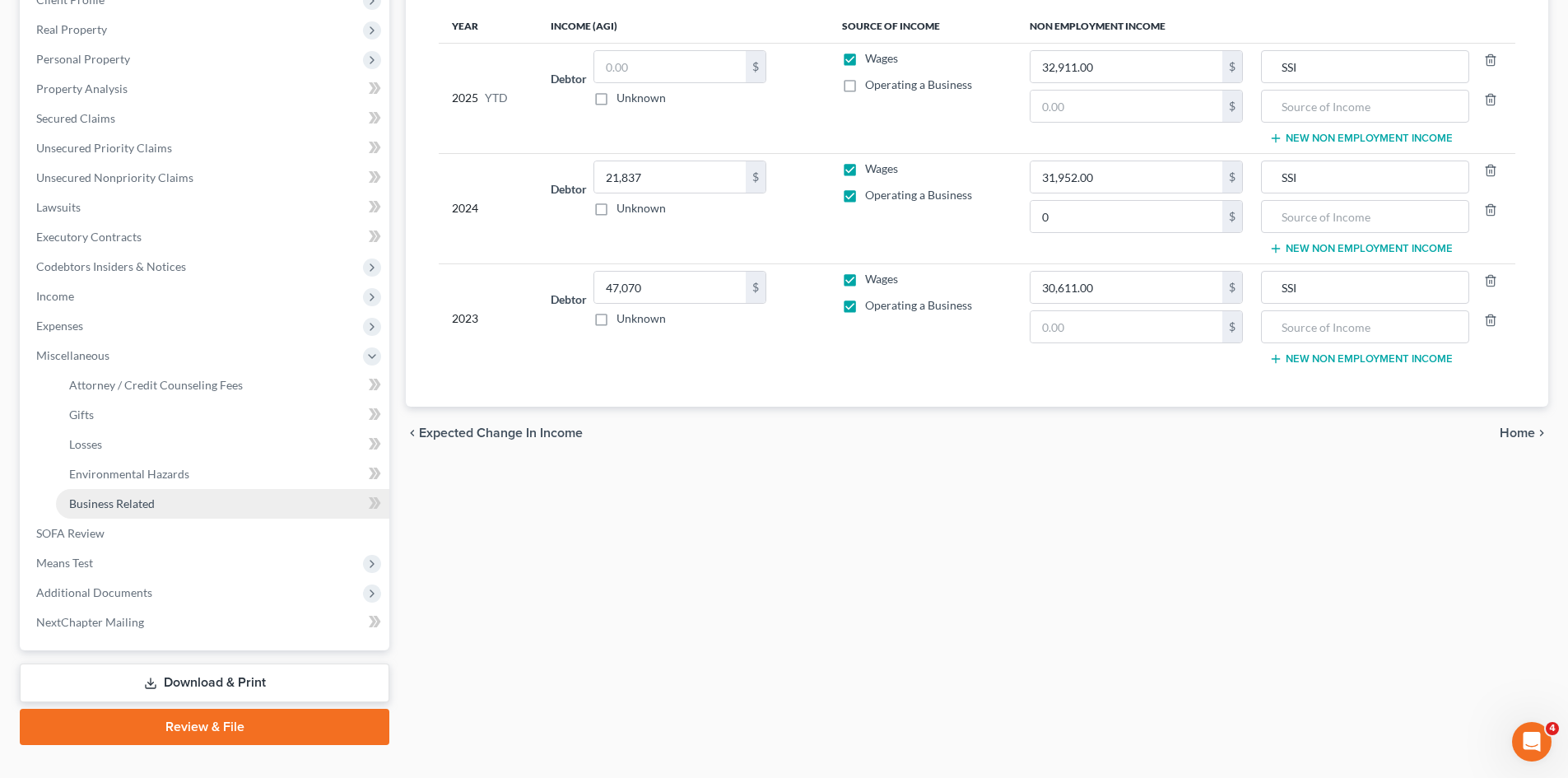
click at [110, 505] on span "Business Related" at bounding box center [112, 503] width 85 height 14
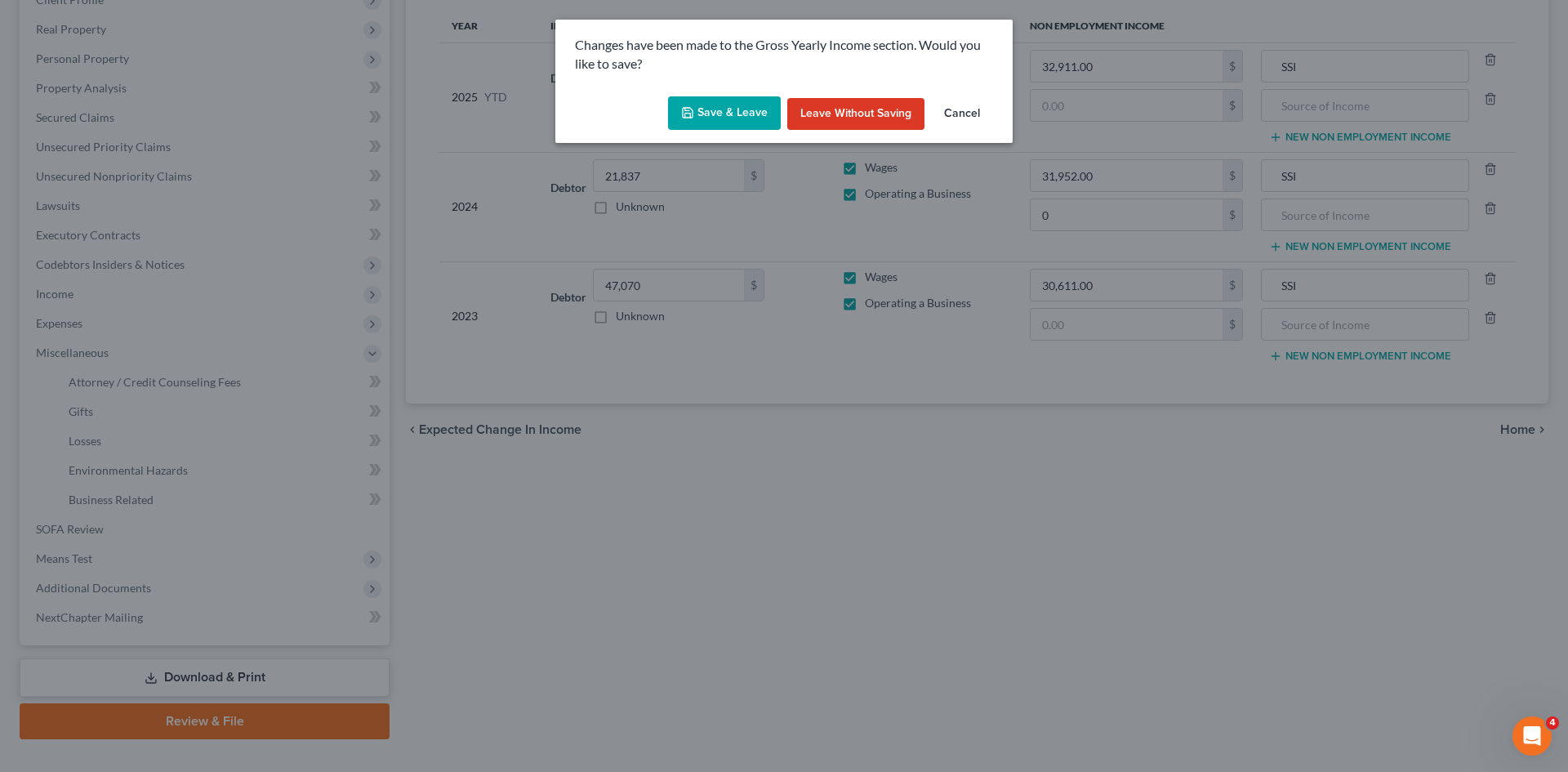
click at [729, 116] on button "Save & Leave" at bounding box center [724, 113] width 112 height 34
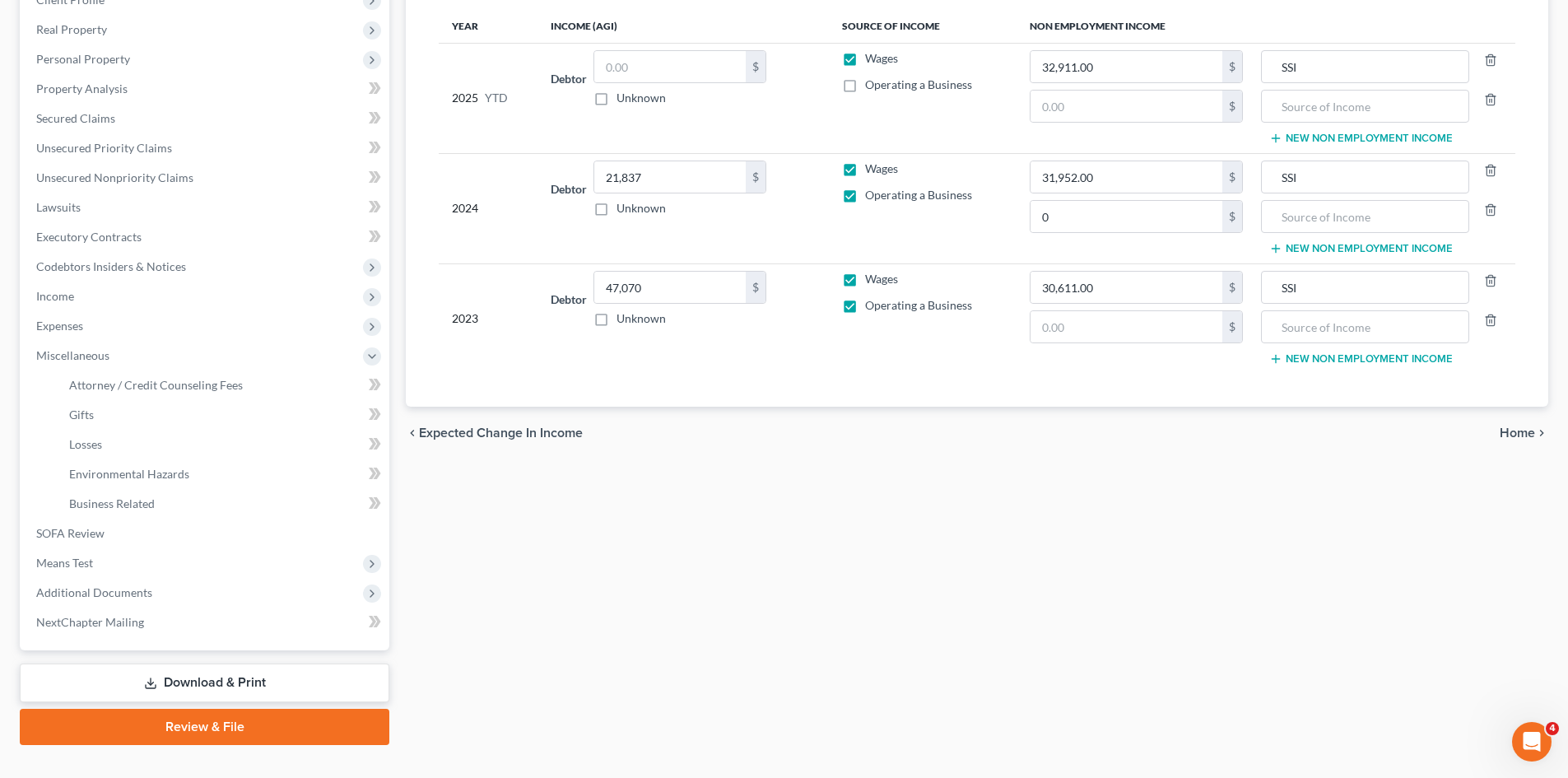
type input "0.00"
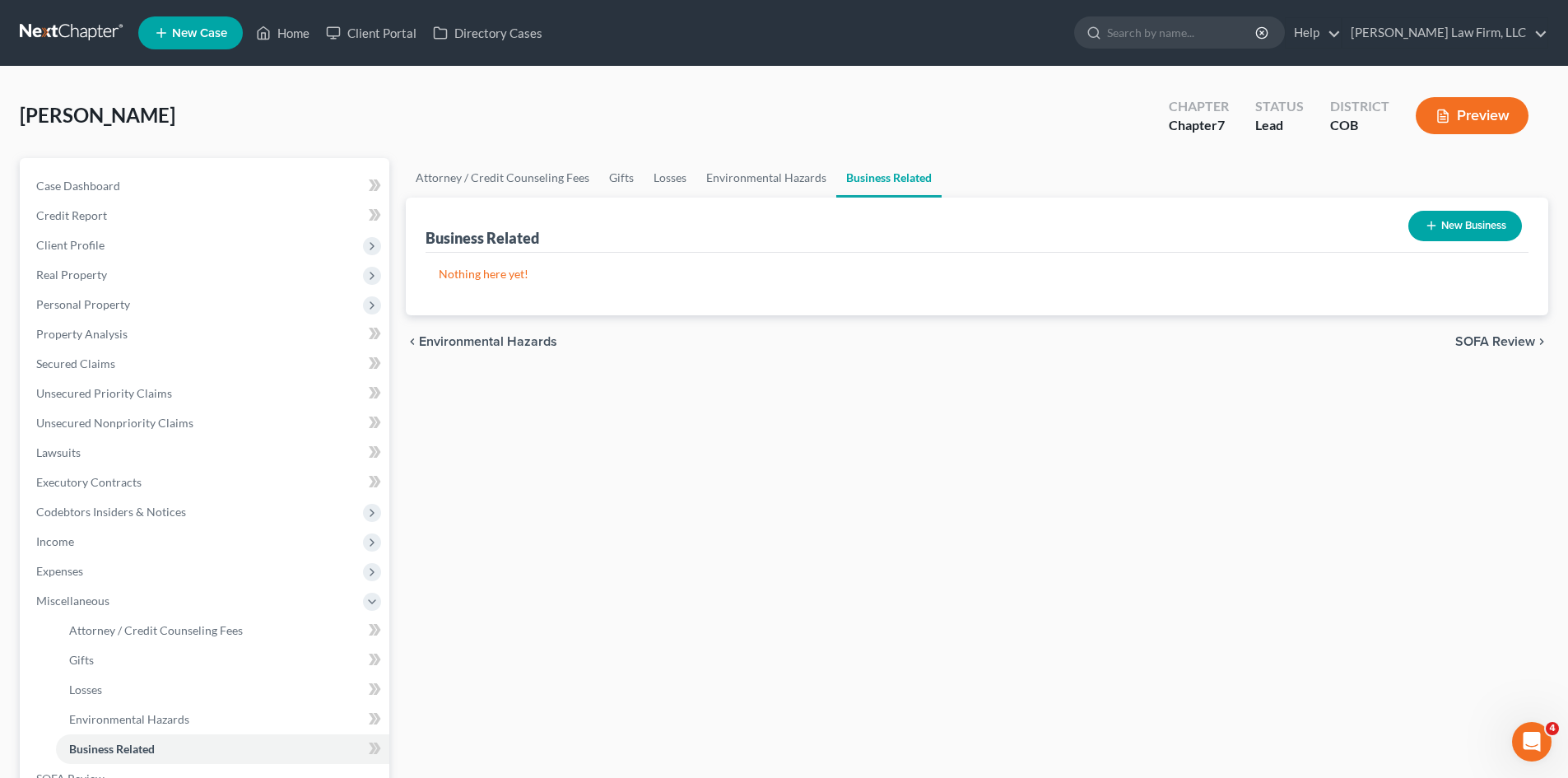
click at [1251, 222] on button "New Business" at bounding box center [1465, 226] width 113 height 30
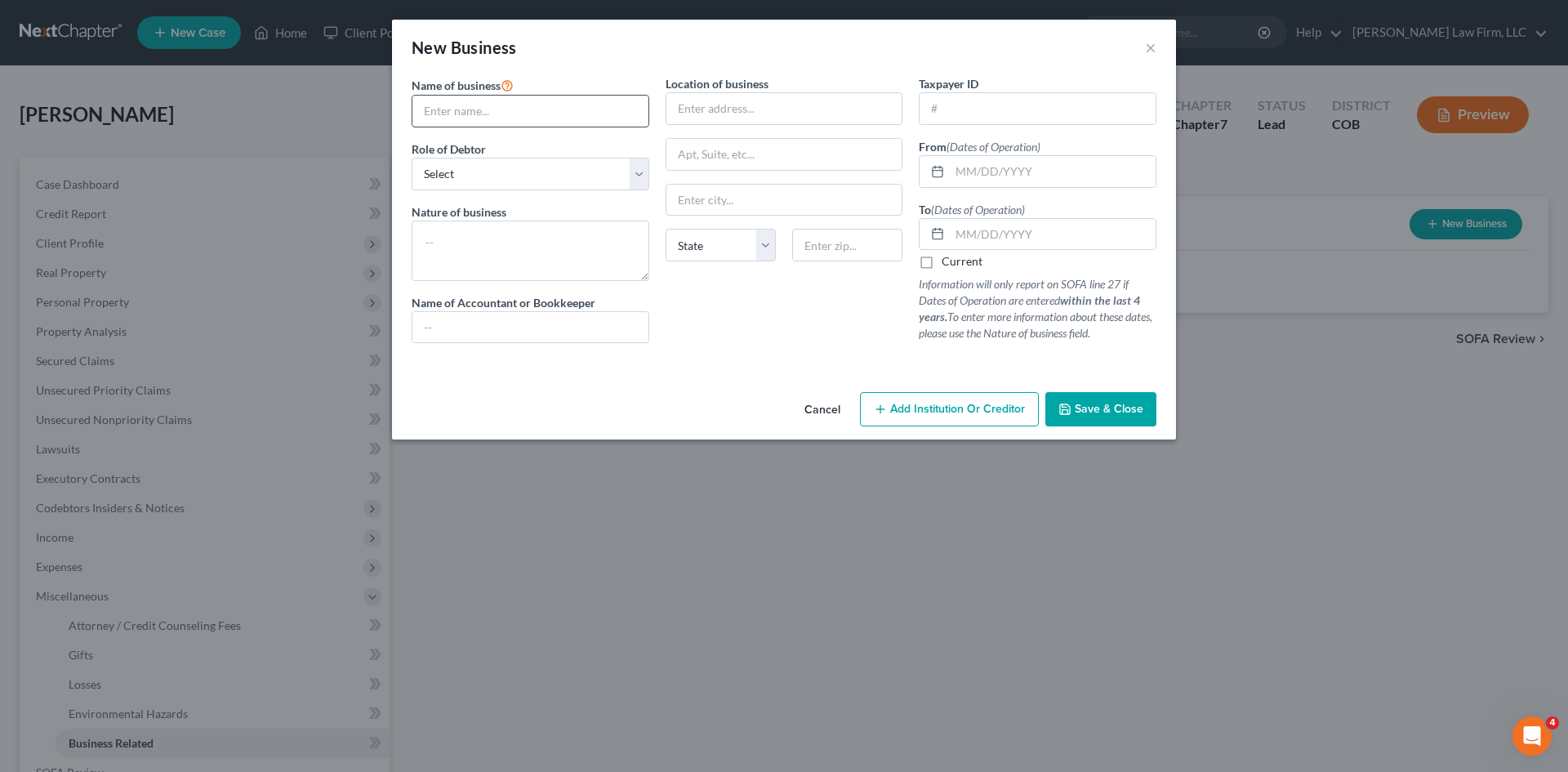
click at [542, 117] on input "text" at bounding box center [529, 111] width 236 height 31
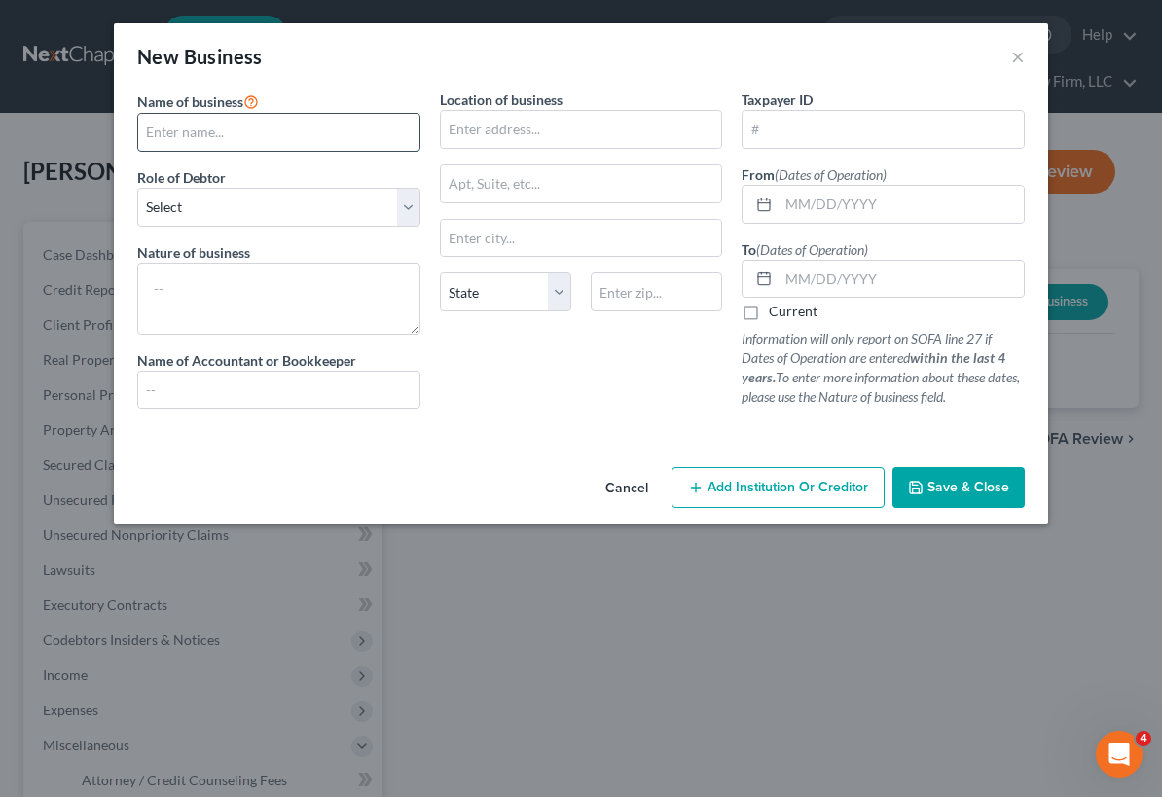
click at [186, 137] on input "text" at bounding box center [278, 132] width 281 height 37
type input "TPF Enterprises"
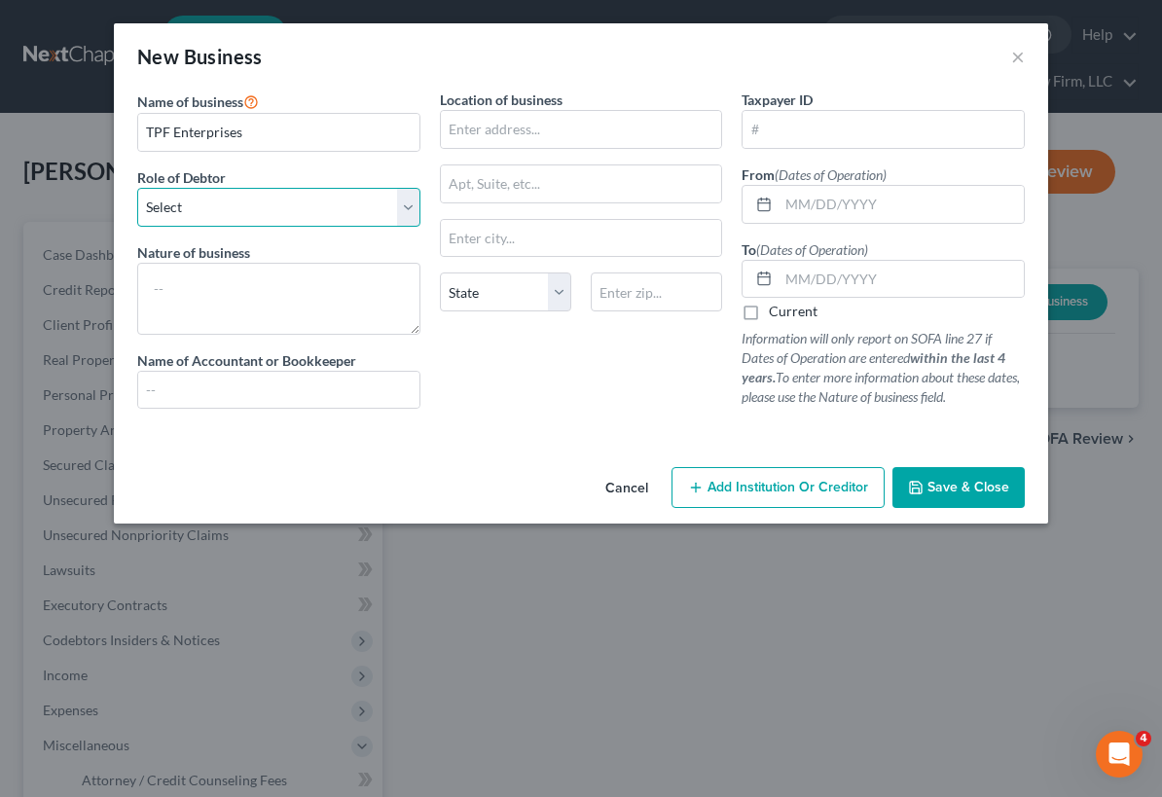
click at [261, 206] on select "Select A member of a limited liability company (LLC) or limited liability partn…" at bounding box center [278, 207] width 283 height 39
select select "sole_proprietor"
click at [137, 188] on select "Select A member of a limited liability company (LLC) or limited liability partn…" at bounding box center [278, 207] width 283 height 39
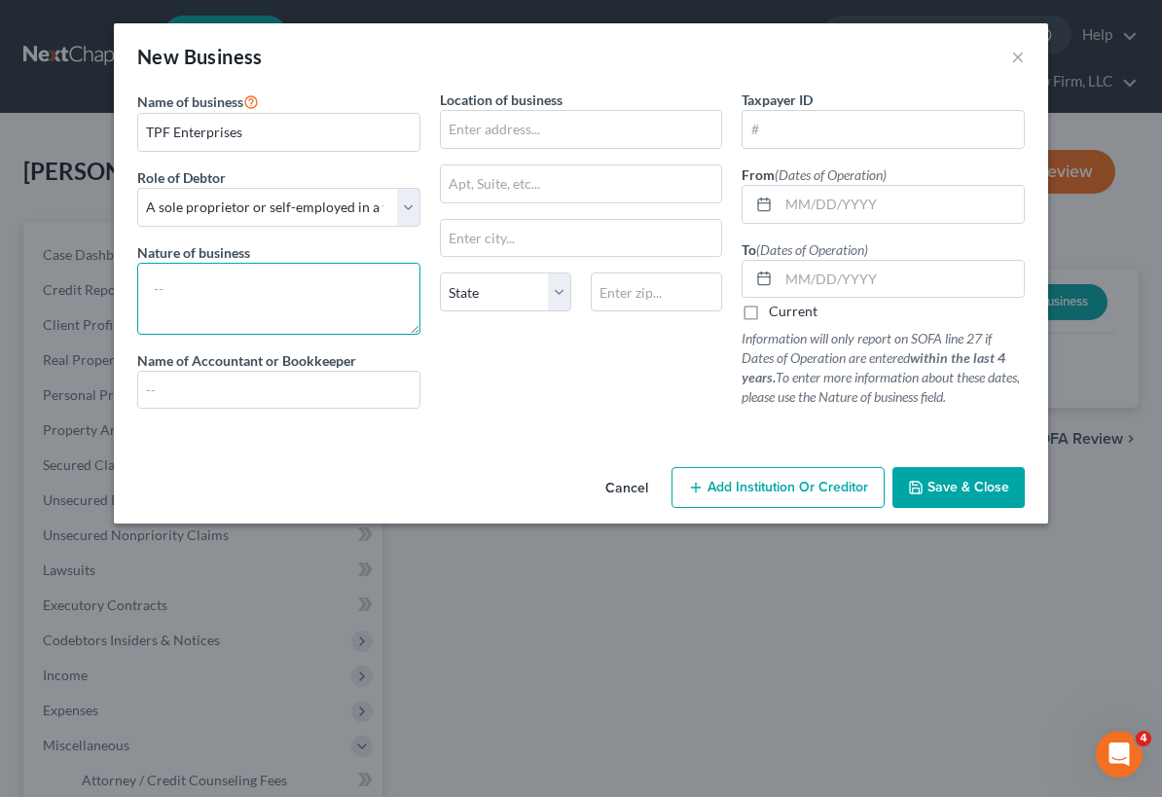
click at [292, 290] on textarea at bounding box center [278, 299] width 283 height 72
type textarea "Handyman"
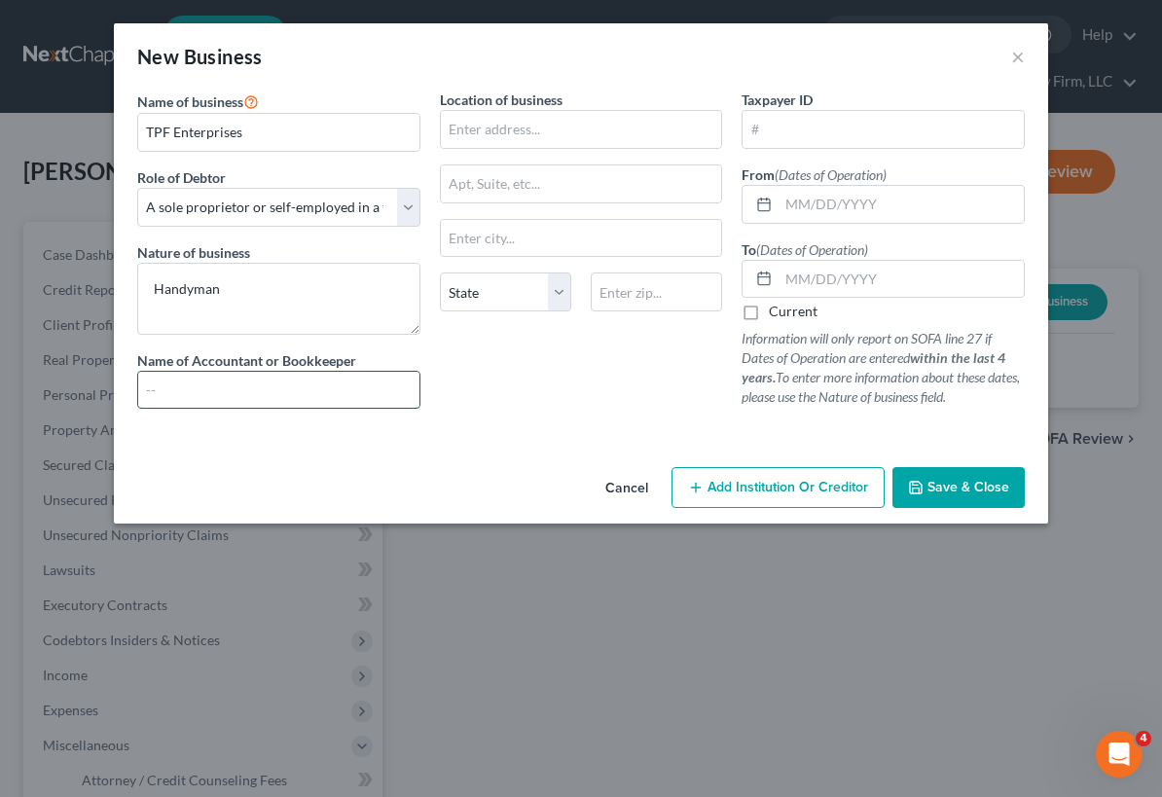
click at [295, 382] on input "text" at bounding box center [278, 390] width 281 height 37
type input "Self"
click at [562, 115] on input "text" at bounding box center [581, 129] width 281 height 37
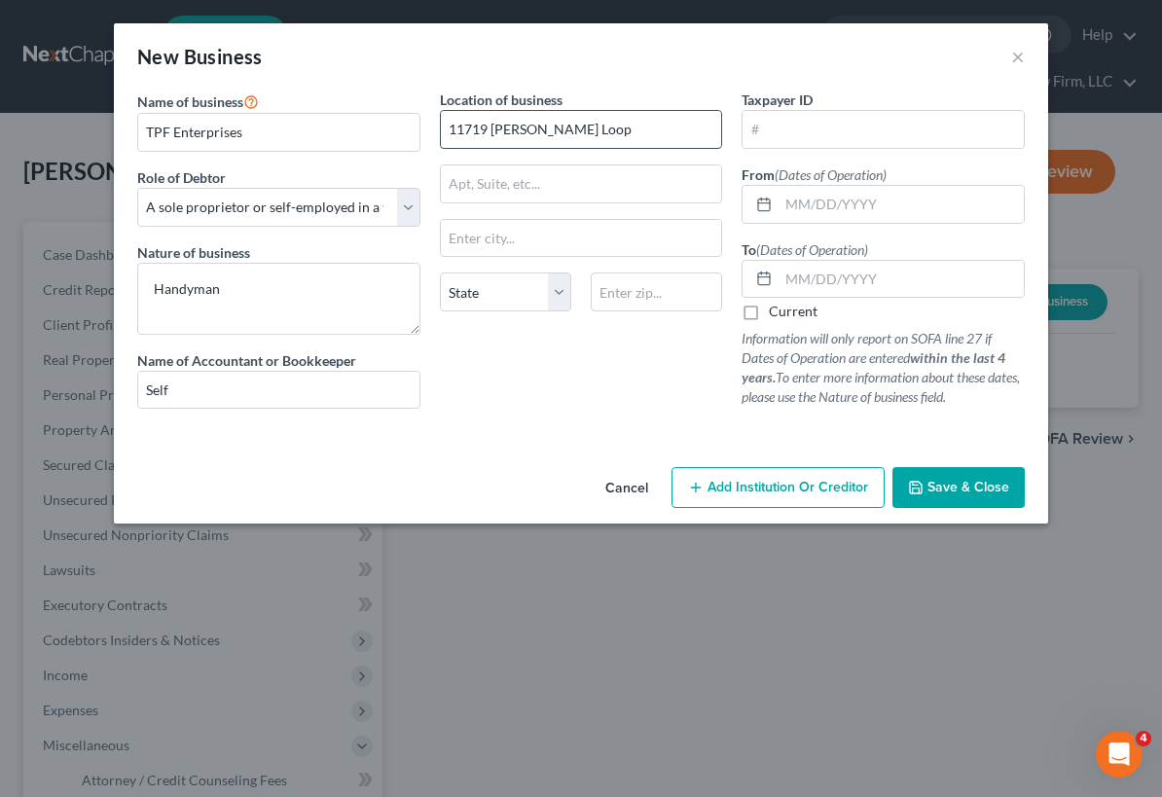
type input "11719 Zenobia Loop"
type input "80031"
type input "Westminster"
select select "5"
click at [782, 137] on input "text" at bounding box center [883, 129] width 281 height 37
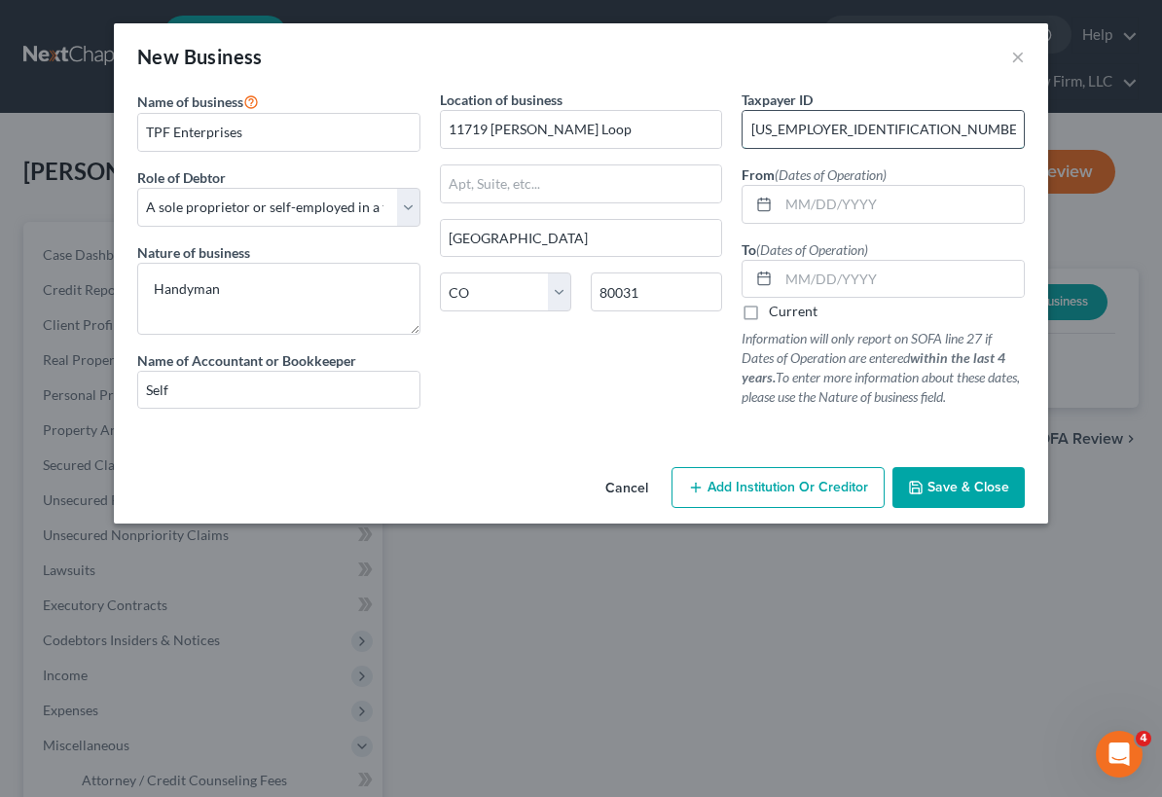
type input "85-1163195"
drag, startPoint x: 254, startPoint y: 121, endPoint x: 109, endPoint y: 134, distance: 145.6
click at [109, 132] on div "New Business × Name of business * TPF Enterprises Role of Debtor * Select A mem…" at bounding box center [581, 398] width 1162 height 797
click at [815, 310] on label "Current" at bounding box center [793, 311] width 49 height 19
click at [789, 310] on input "Current" at bounding box center [783, 308] width 13 height 13
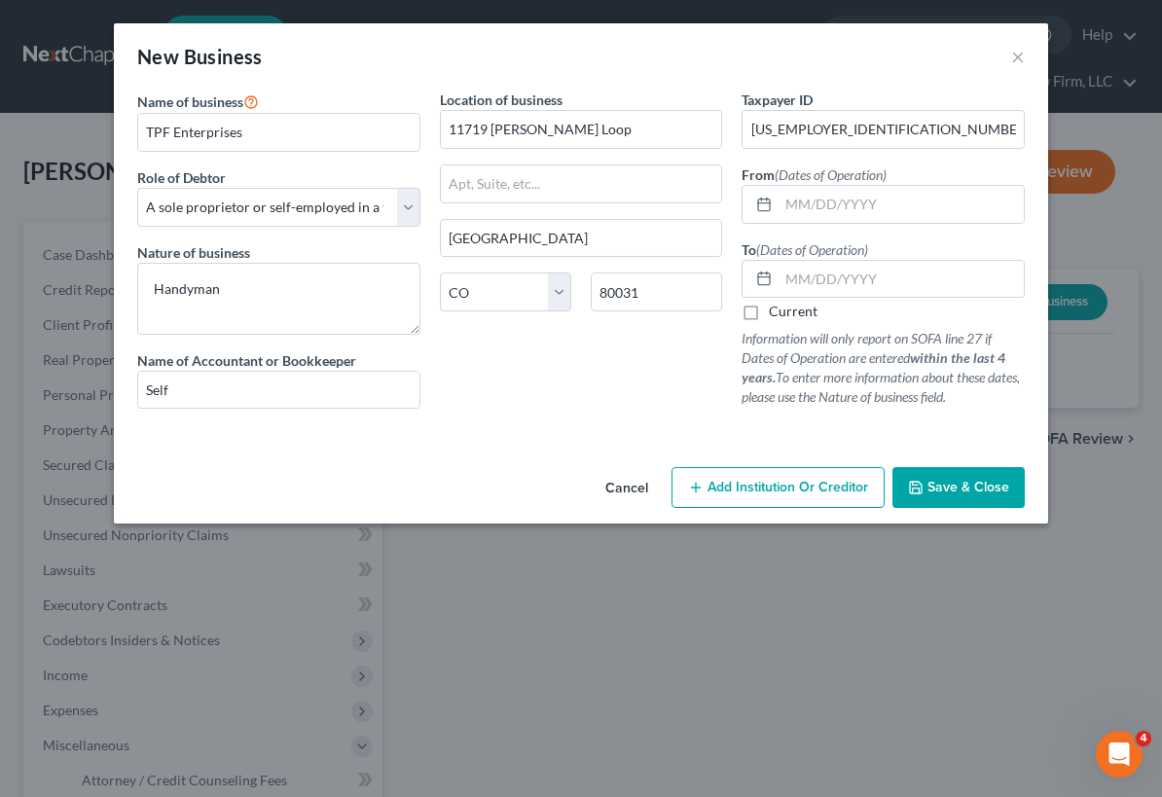
checkbox input "true"
click at [947, 490] on span "Save & Close" at bounding box center [968, 487] width 82 height 17
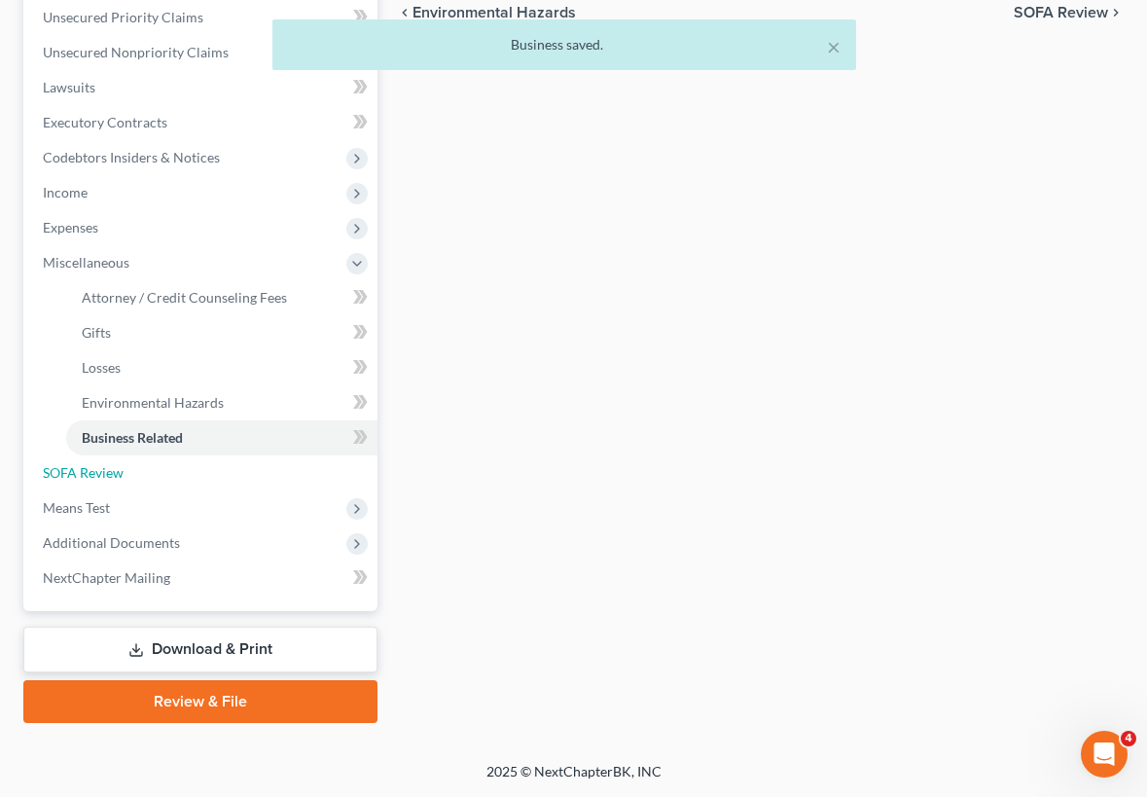
drag, startPoint x: 67, startPoint y: 471, endPoint x: 447, endPoint y: 214, distance: 458.3
click at [67, 471] on span "SOFA Review" at bounding box center [83, 472] width 81 height 17
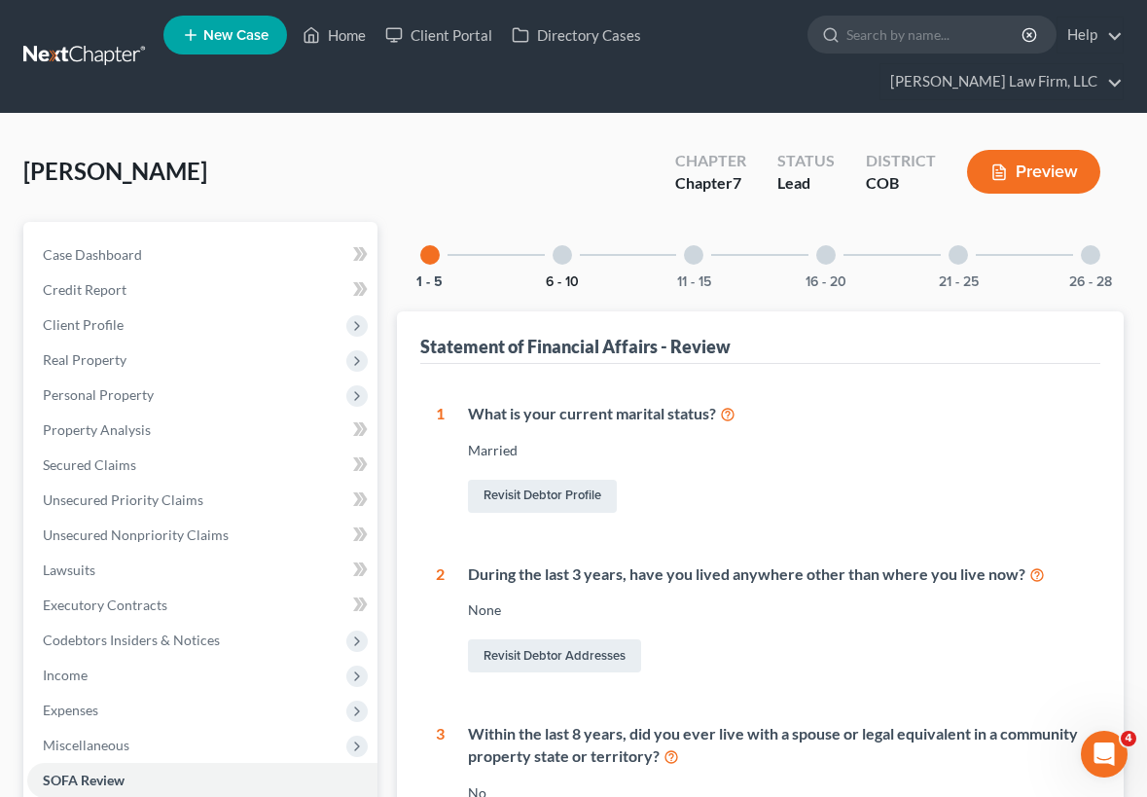
click at [569, 275] on button "6 - 10" at bounding box center [562, 282] width 33 height 14
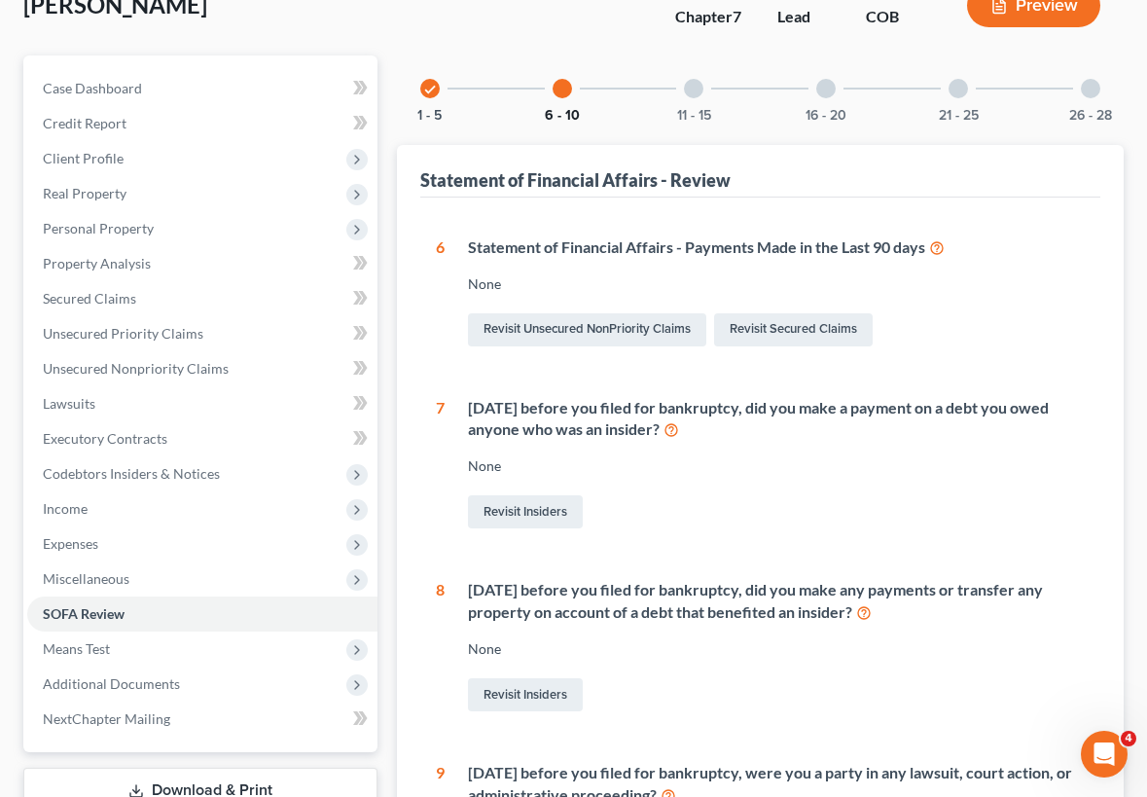
scroll to position [132, 0]
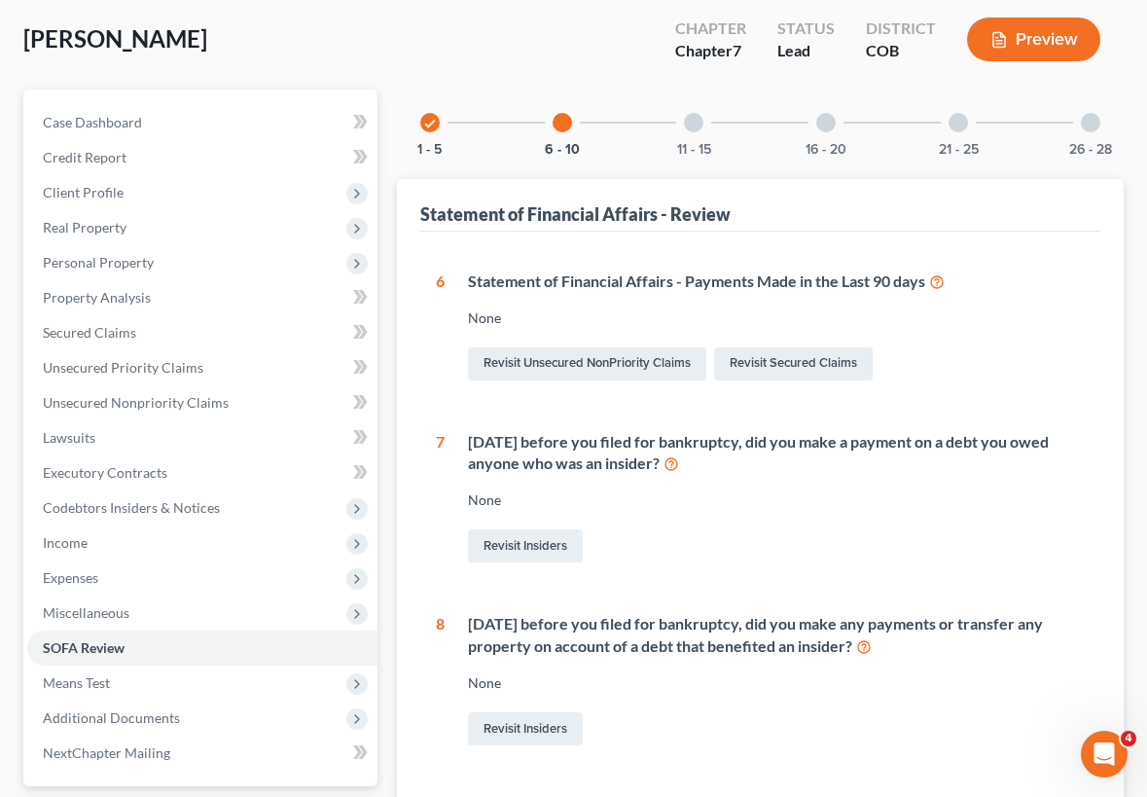
click at [703, 120] on div at bounding box center [693, 122] width 19 height 19
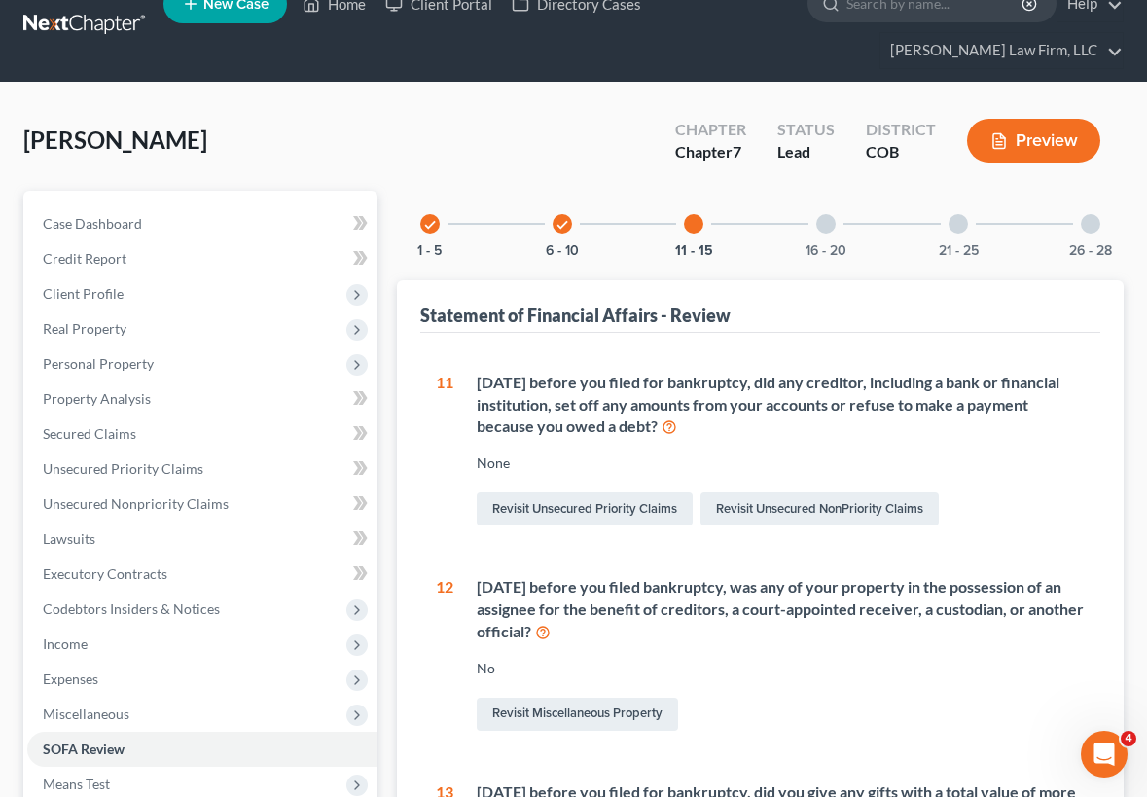
scroll to position [0, 0]
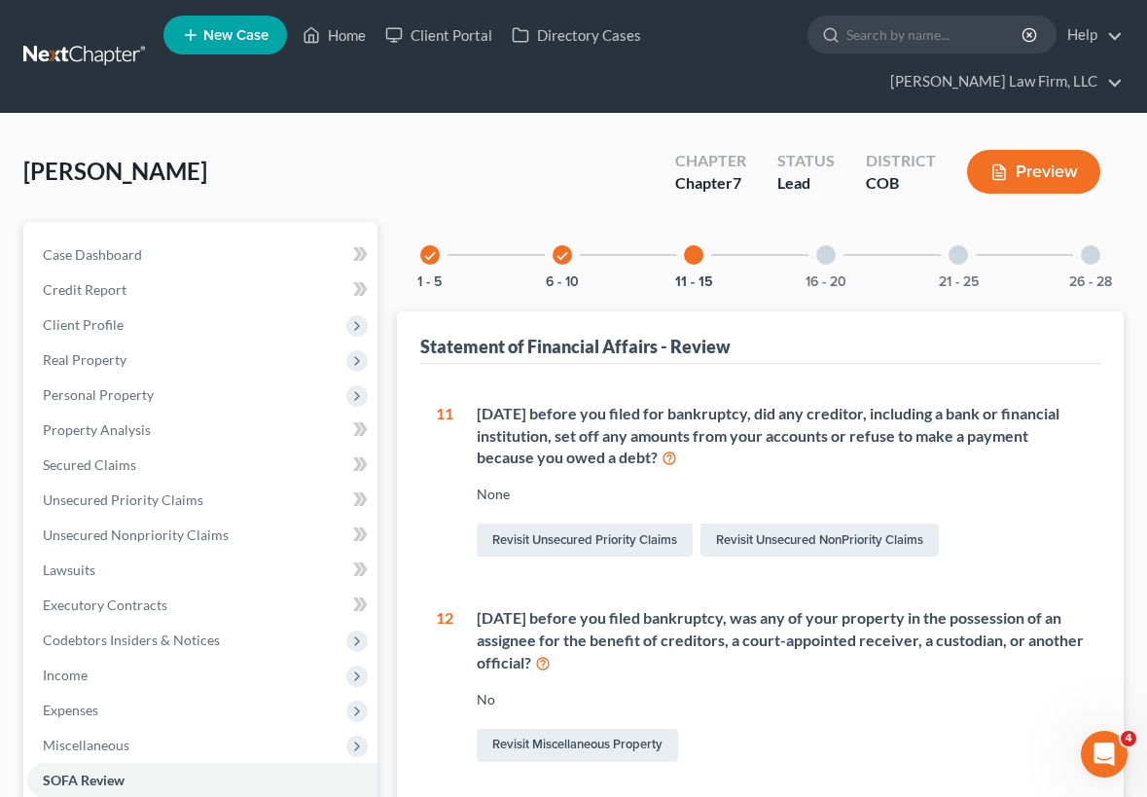
click at [834, 262] on div "16 - 20" at bounding box center [826, 255] width 66 height 66
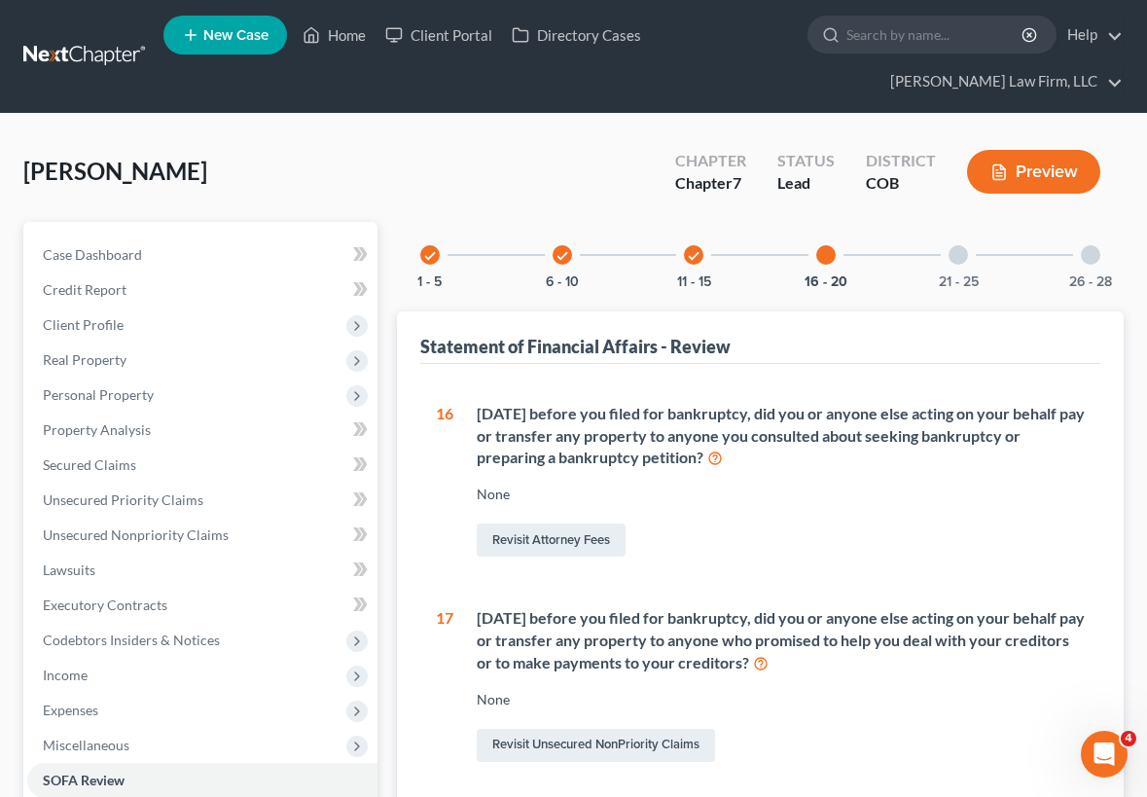
click at [928, 265] on div "21 - 25" at bounding box center [959, 255] width 66 height 66
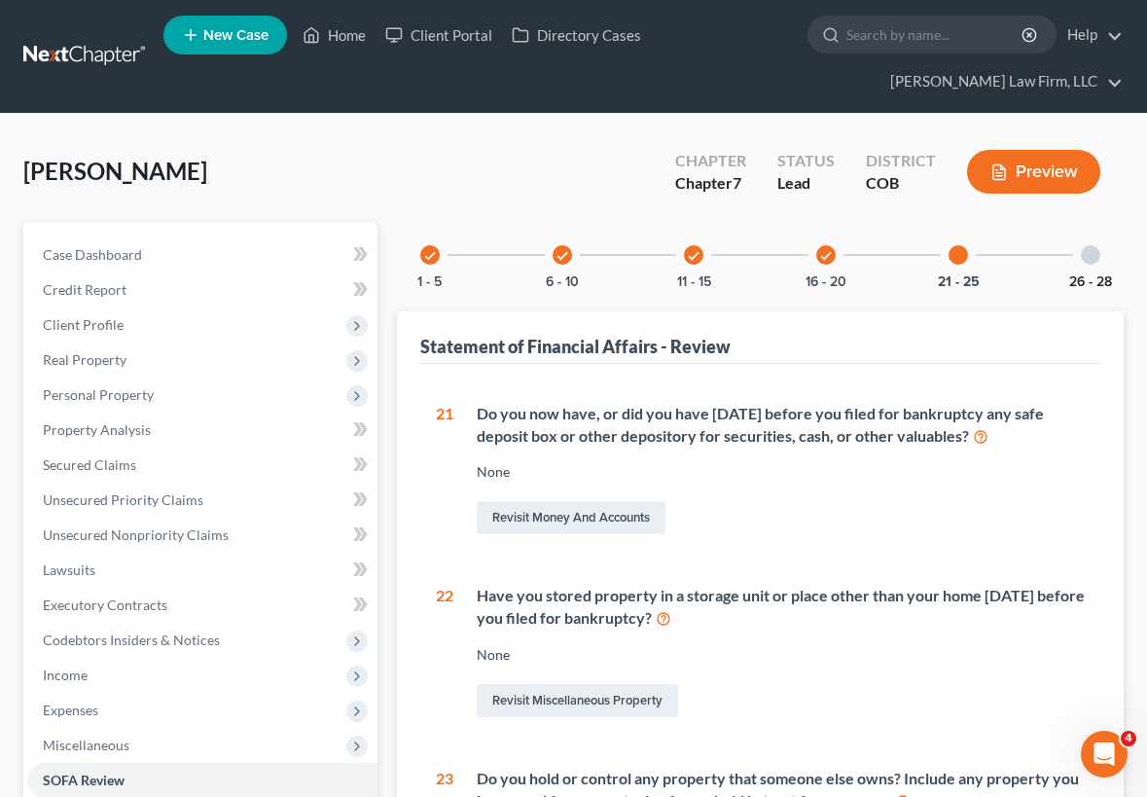
click at [1107, 275] on button "26 - 28" at bounding box center [1091, 282] width 43 height 14
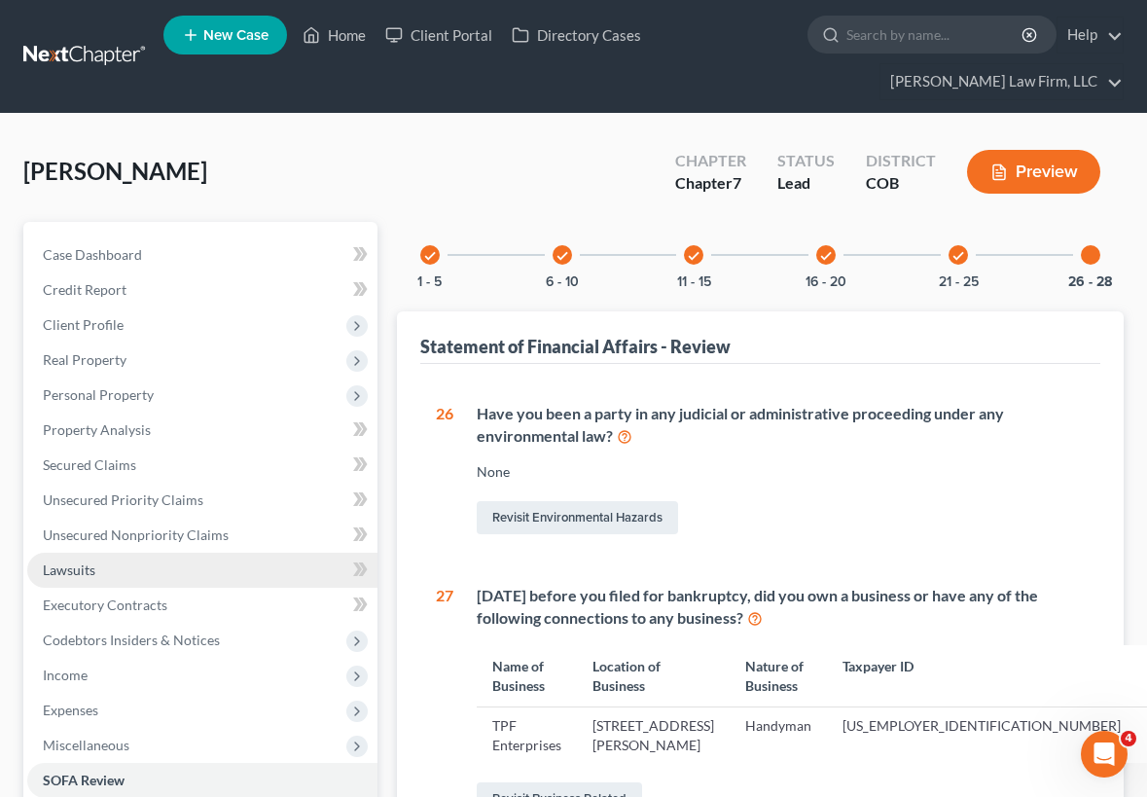
drag, startPoint x: 88, startPoint y: 569, endPoint x: 79, endPoint y: 562, distance: 11.7
click at [88, 569] on span "Lawsuits" at bounding box center [69, 570] width 53 height 17
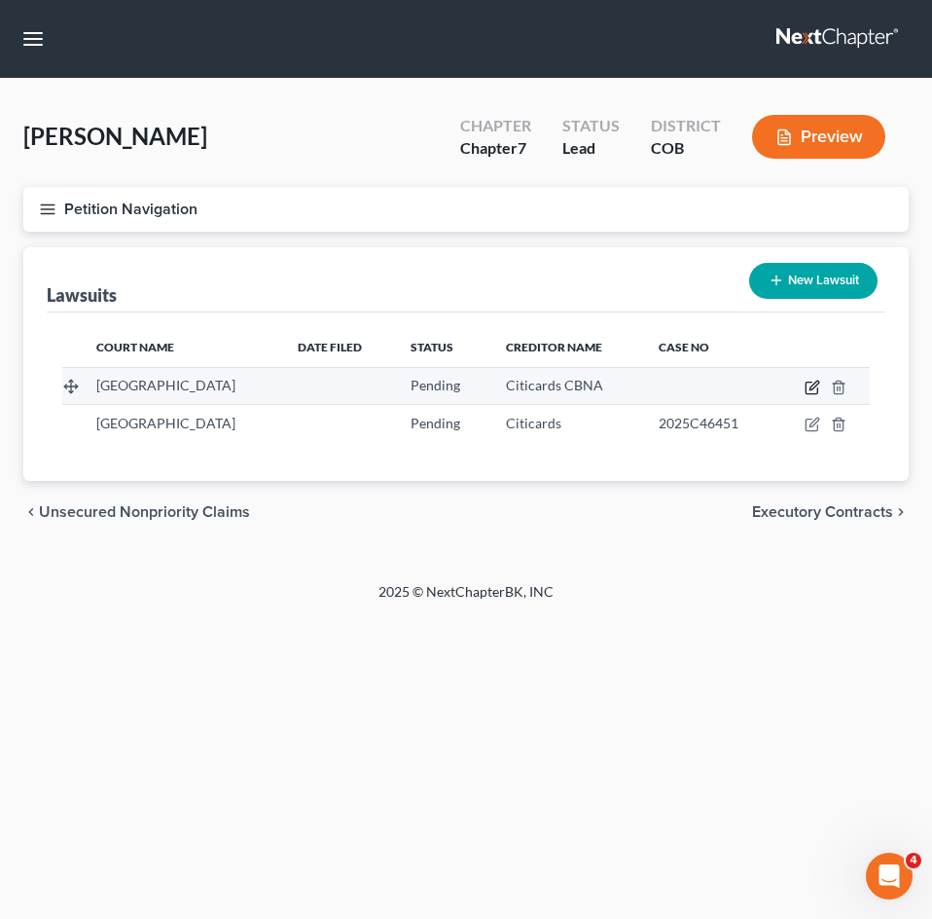
click at [809, 386] on icon "button" at bounding box center [813, 388] width 16 height 16
select select "5"
select select "0"
select select "4"
select select "43"
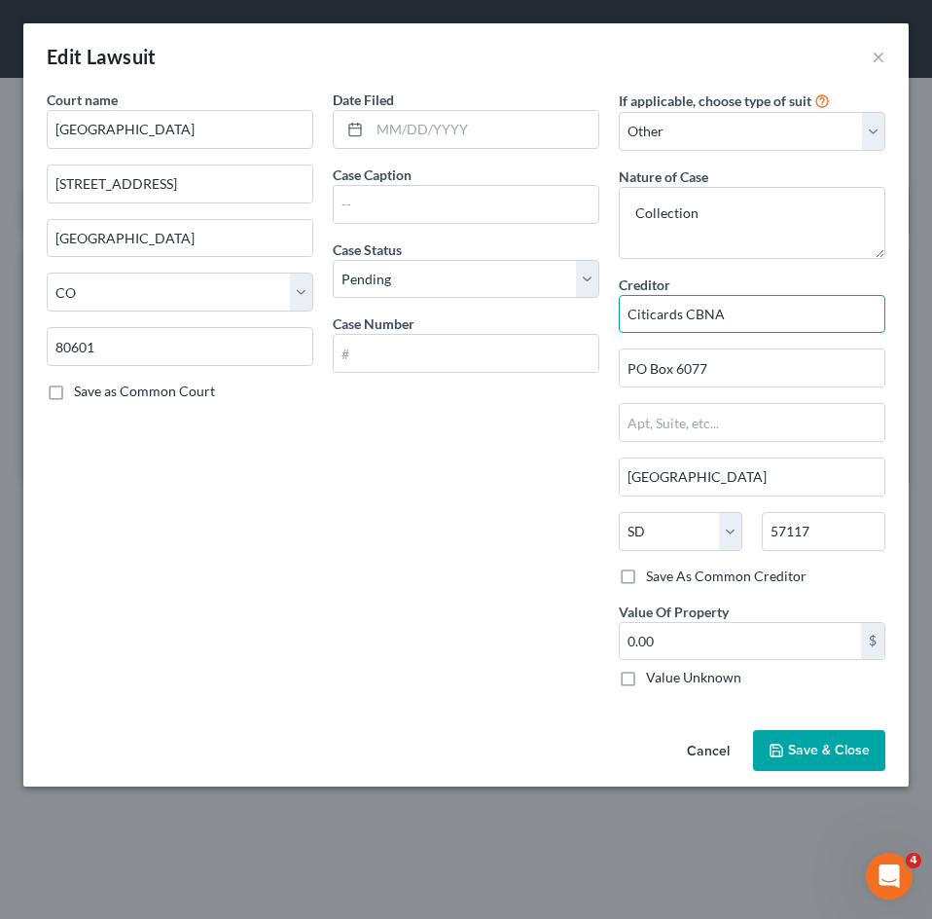
click at [766, 306] on input "Citicards CBNA" at bounding box center [752, 314] width 267 height 39
drag, startPoint x: 745, startPoint y: 319, endPoint x: 684, endPoint y: 327, distance: 61.8
click at [684, 327] on input "Citicards CBNA" at bounding box center [752, 314] width 267 height 39
type input "Citicards N.A."
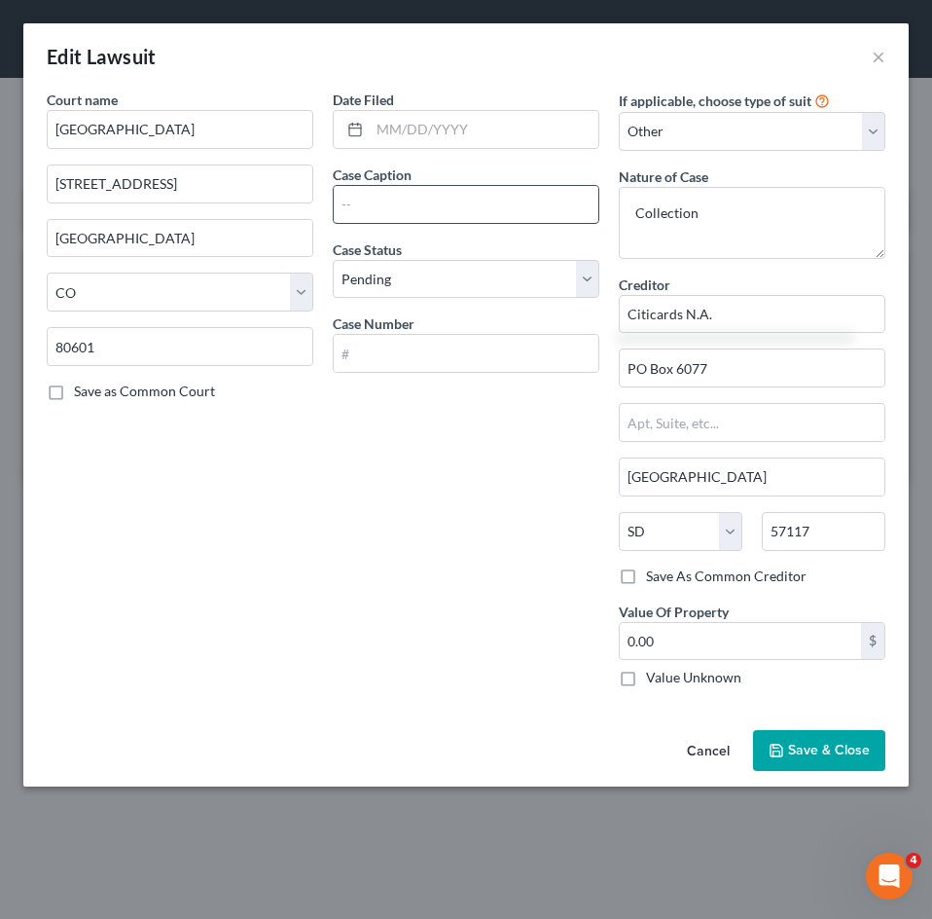
click at [505, 200] on input "text" at bounding box center [466, 204] width 265 height 37
type input "Citibank, N.A. v Thomas P Flautt"
click at [832, 745] on span "Save & Close" at bounding box center [829, 750] width 82 height 17
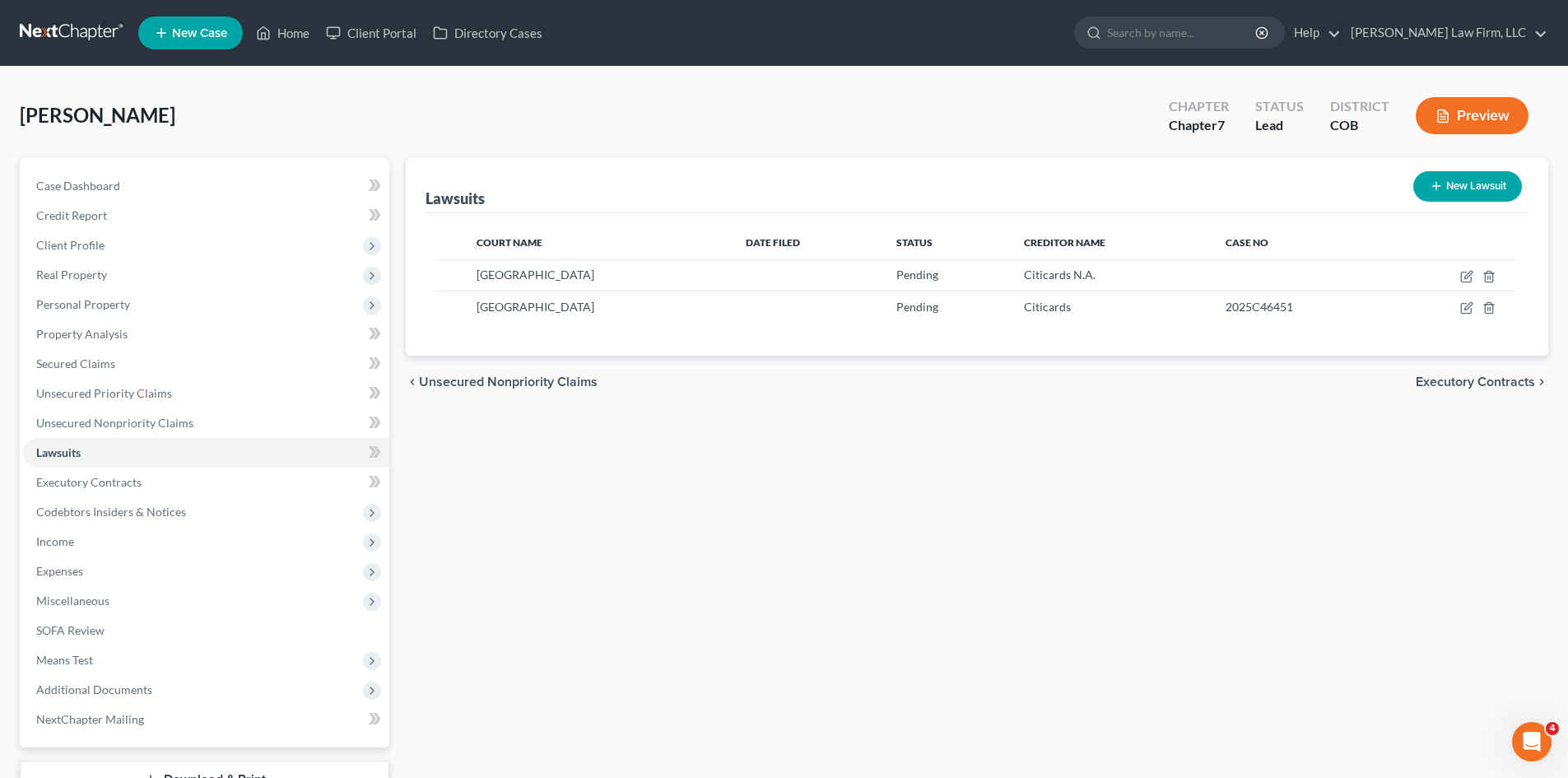
click at [52, 34] on link at bounding box center [72, 32] width 106 height 30
